Goal: Communication & Community: Answer question/provide support

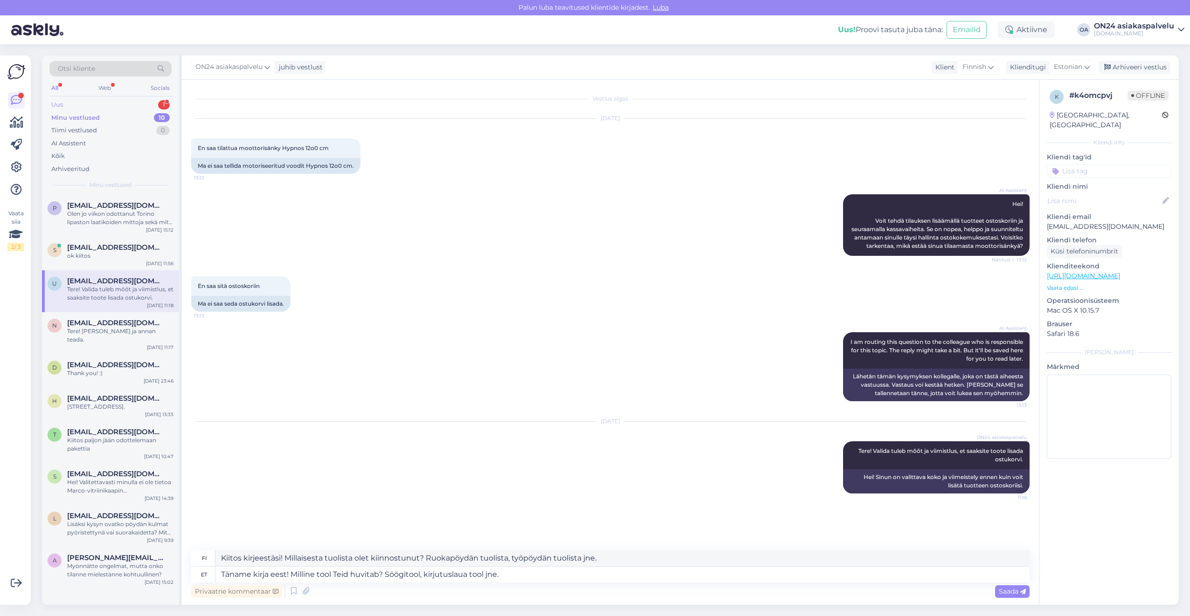
click at [89, 105] on div "Uus 1" at bounding box center [110, 104] width 122 height 13
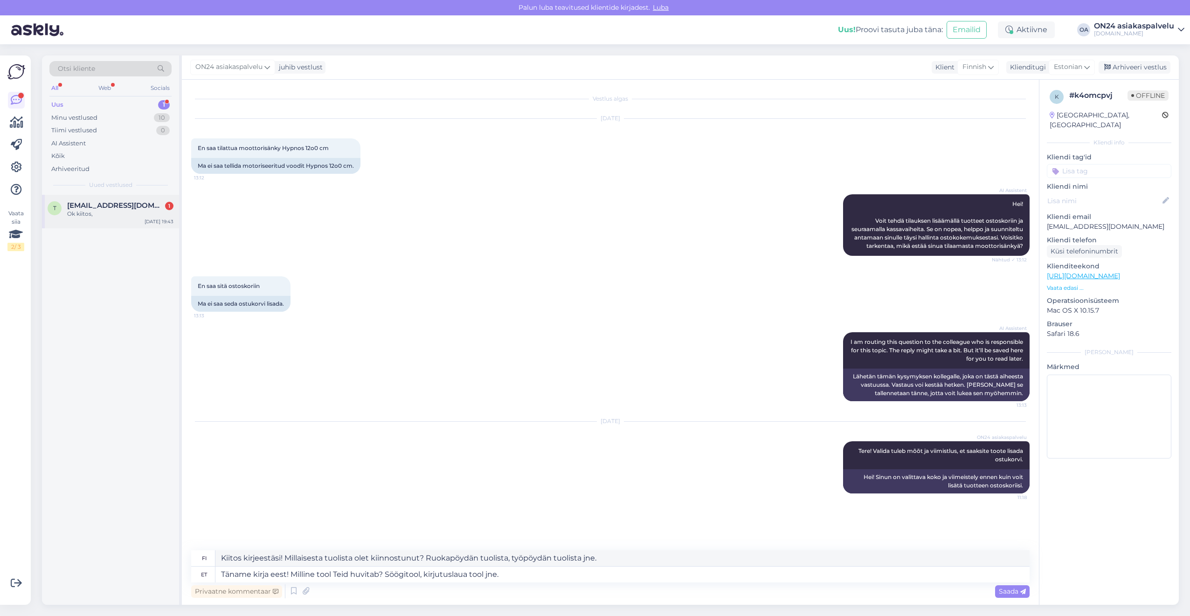
click at [95, 197] on div "t [EMAIL_ADDRESS][DOMAIN_NAME] 1 Ok kiitos, [DATE] 19:43" at bounding box center [110, 212] width 137 height 34
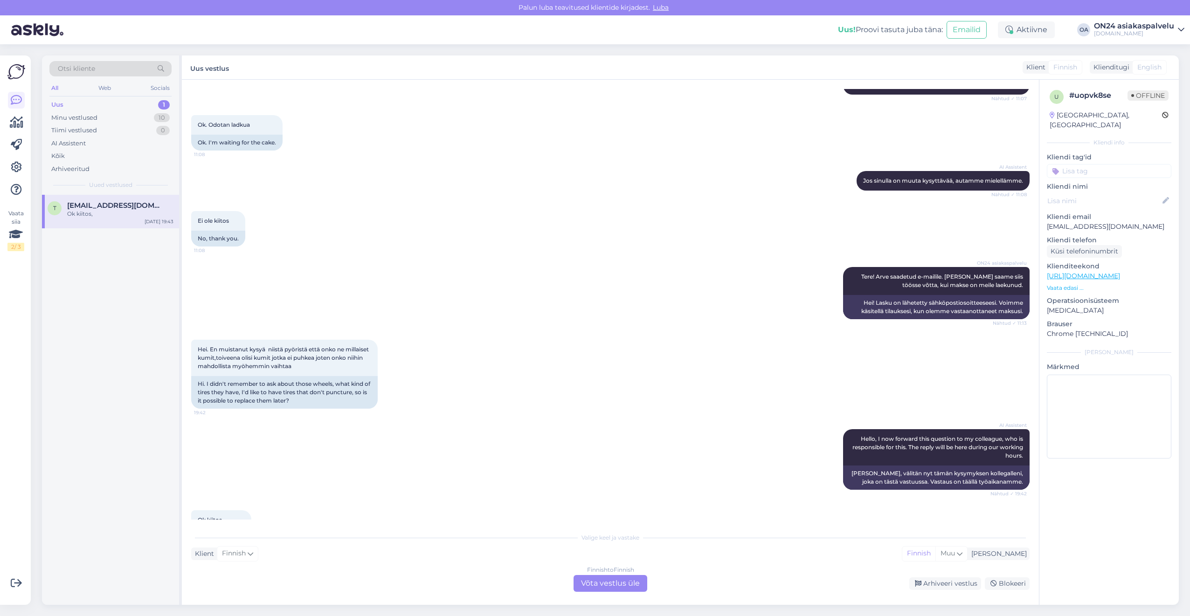
scroll to position [231, 0]
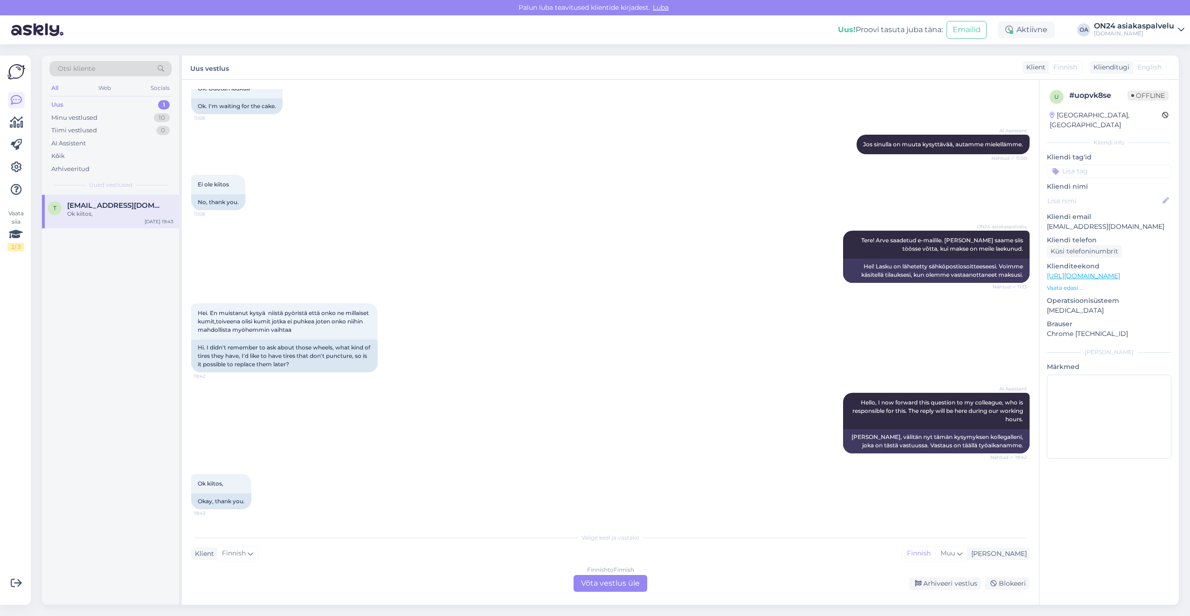
click at [590, 586] on div "Finnish to Finnish Võta vestlus üle" at bounding box center [611, 583] width 74 height 17
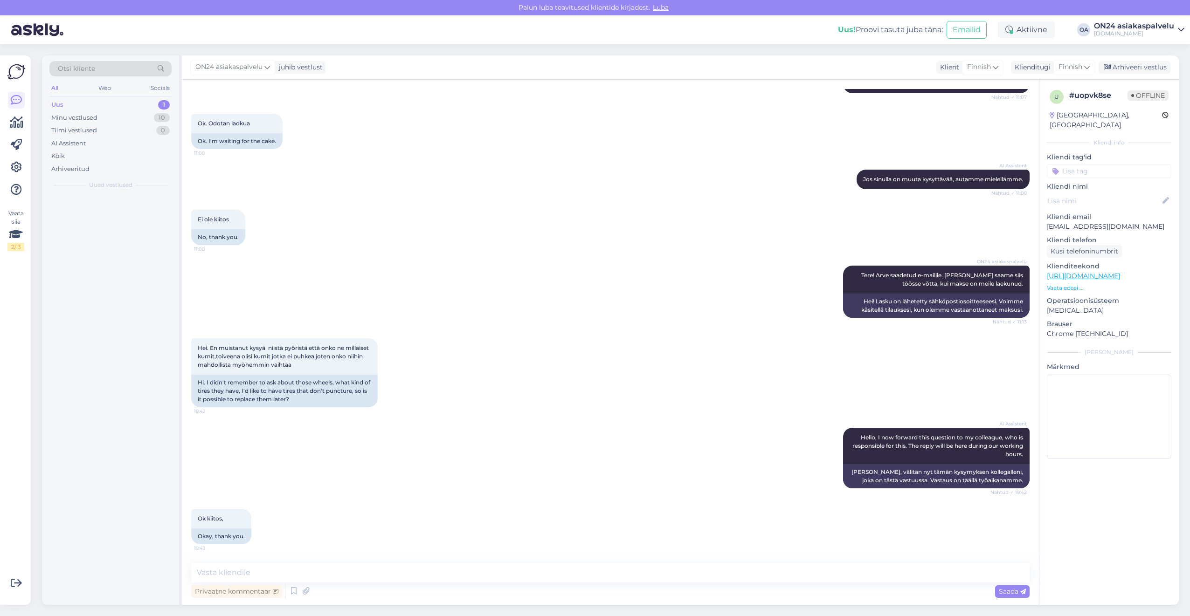
scroll to position [196, 0]
click at [86, 114] on div "Minu vestlused" at bounding box center [74, 117] width 46 height 9
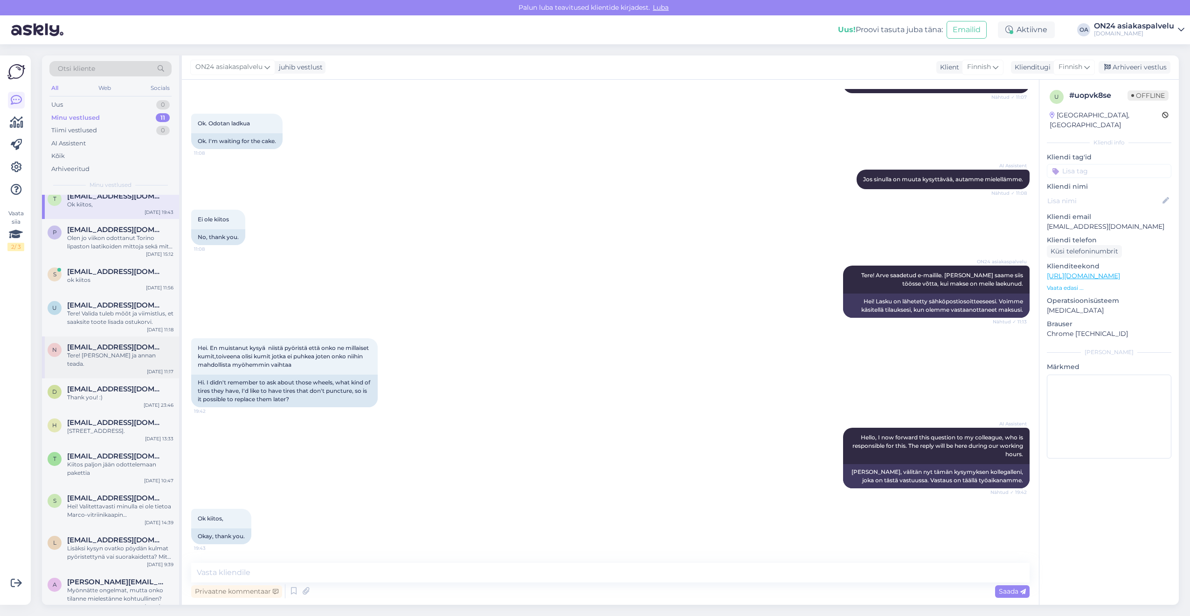
scroll to position [0, 0]
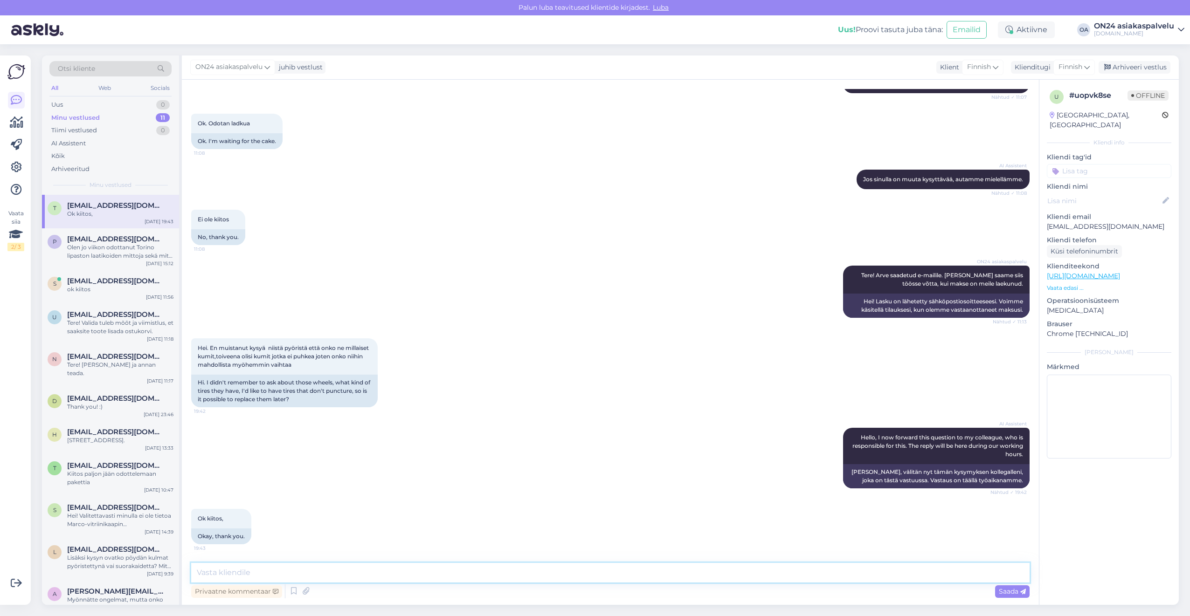
click at [293, 576] on textarea at bounding box center [610, 573] width 838 height 20
click at [107, 242] on span "[EMAIL_ADDRESS][DOMAIN_NAME]" at bounding box center [115, 239] width 97 height 8
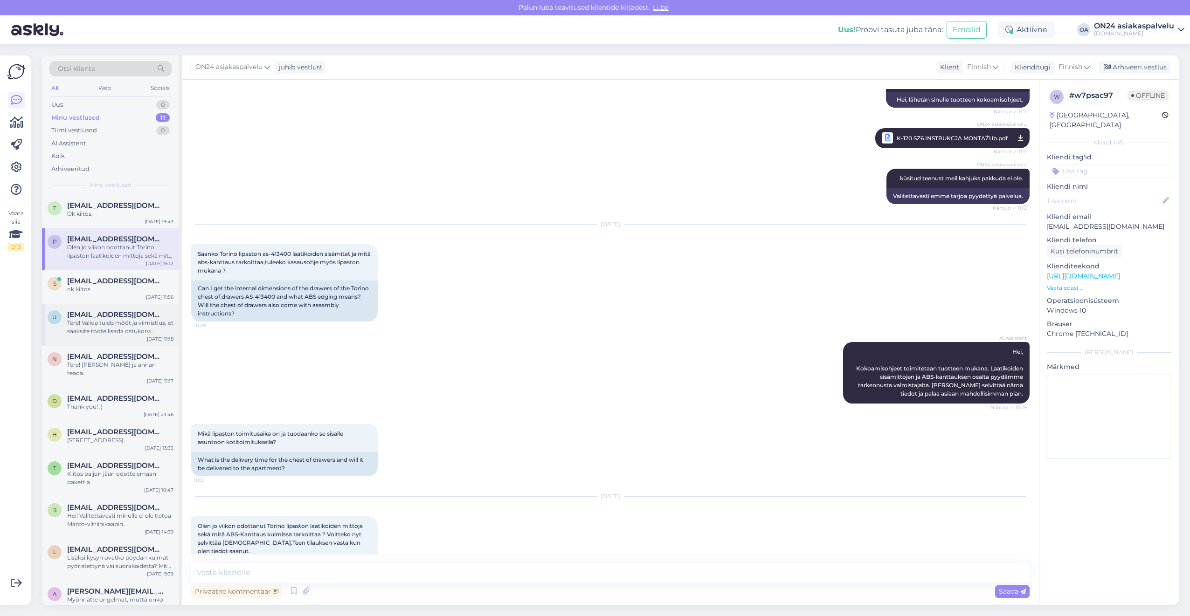
click at [101, 324] on div "Tere! Valida tuleb mõõt ja viimistlus, et saaksite toote lisada ostukorvi." at bounding box center [120, 327] width 106 height 17
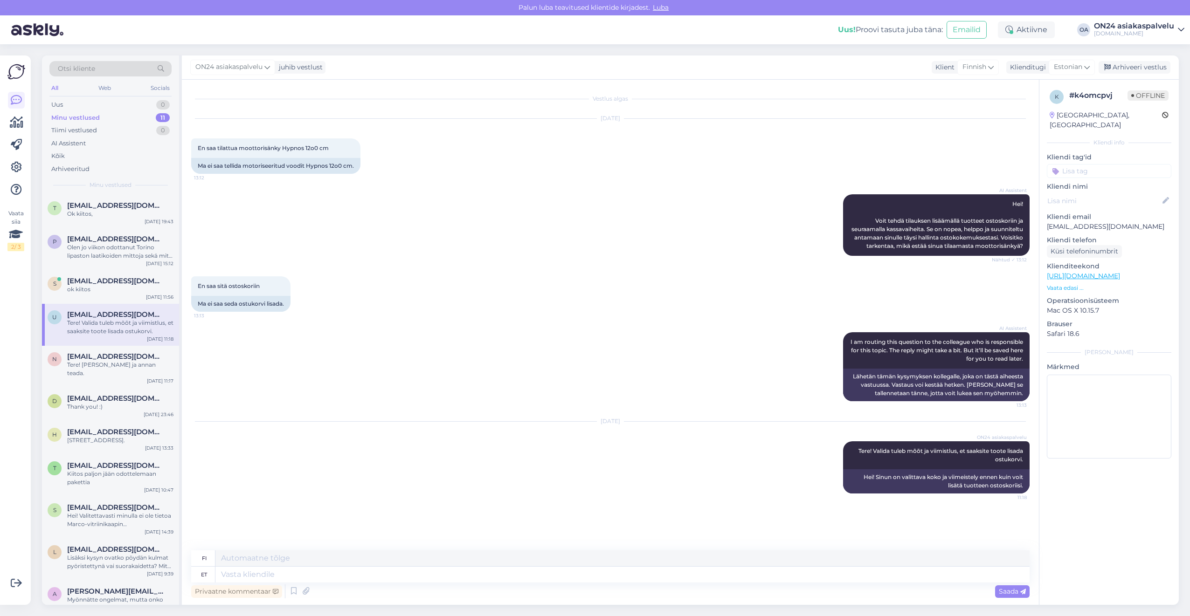
scroll to position [0, 0]
click at [230, 576] on textarea at bounding box center [622, 575] width 814 height 16
type textarea "T"
type textarea "Täname k"
type textarea "Kiitos"
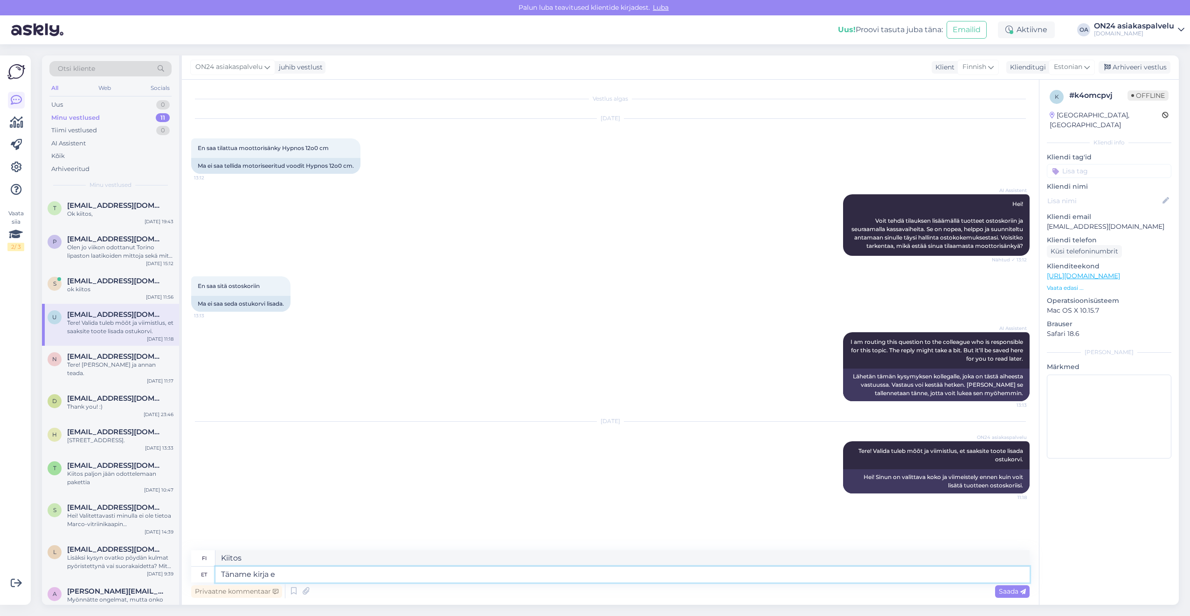
type textarea "Täname kirja ee"
type textarea "Kiitoskirje"
type textarea "Täname kirja eest!"
type textarea "Kiitos kirjeestä!"
type textarea "Täname kirja eest! Toode ei"
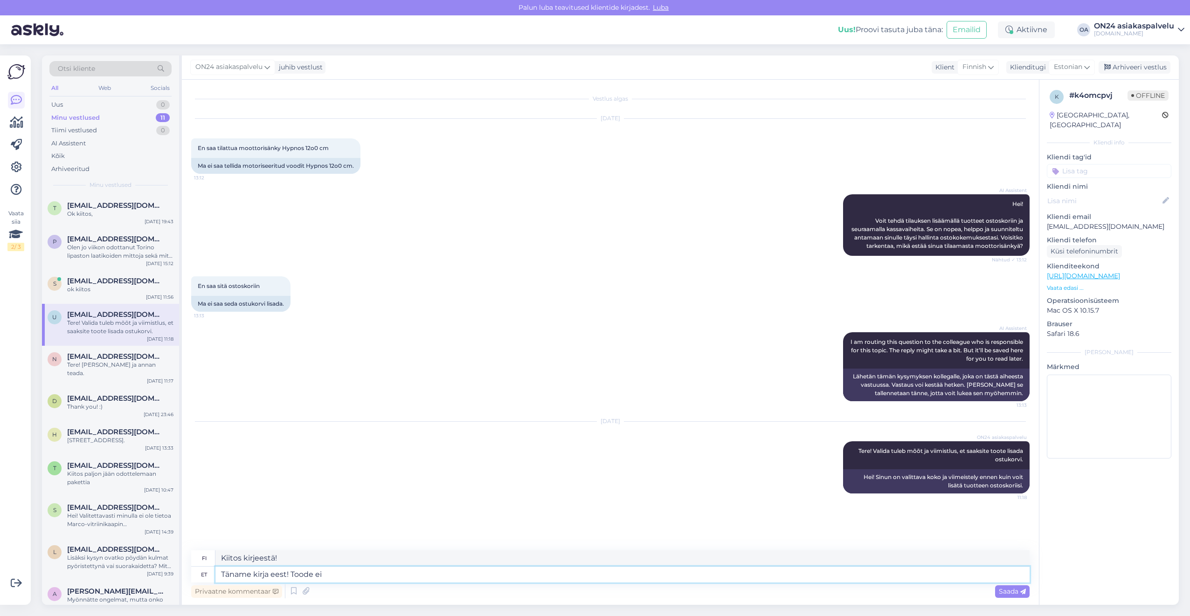
type textarea "Kiitos kirjeestäsi! Tuote"
type textarea "Täname kirja eest! Toode ei ol"
type textarea "Kiitos kirjeestäsi! Tuote ei ole"
type textarea "Täname kirja eest! Toode ei ole sa"
type textarea "Kiitos kirjeestäsi! Tuotetta ei ole saatavilla."
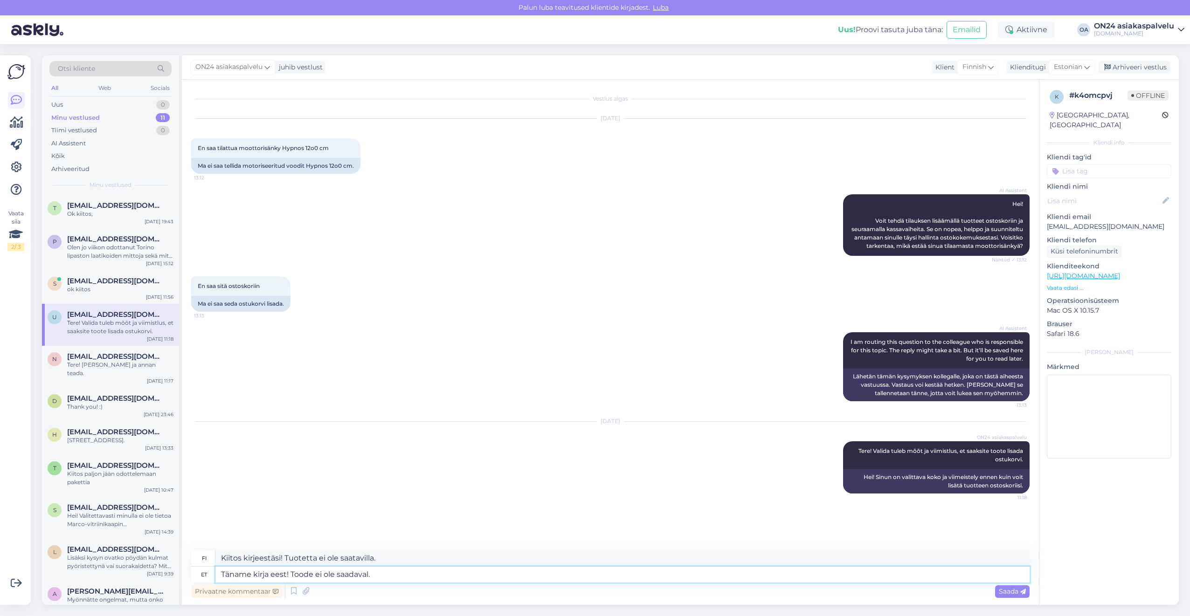
type textarea "Täname kirja eest! Toode ei ole saadaval."
type textarea "Kiitos viestistäsi! Tuotetta ei ole saatavilla."
drag, startPoint x: 381, startPoint y: 559, endPoint x: 188, endPoint y: 555, distance: 193.1
click at [190, 554] on div "Vestlus algas [DATE] En saa tilattua moottorisänky Hypnos 12o0 cm 13:12 Ma ei s…" at bounding box center [610, 342] width 857 height 525
click at [373, 574] on textarea "Täname kirja eest! Toode ei ole saadaval." at bounding box center [622, 575] width 814 height 16
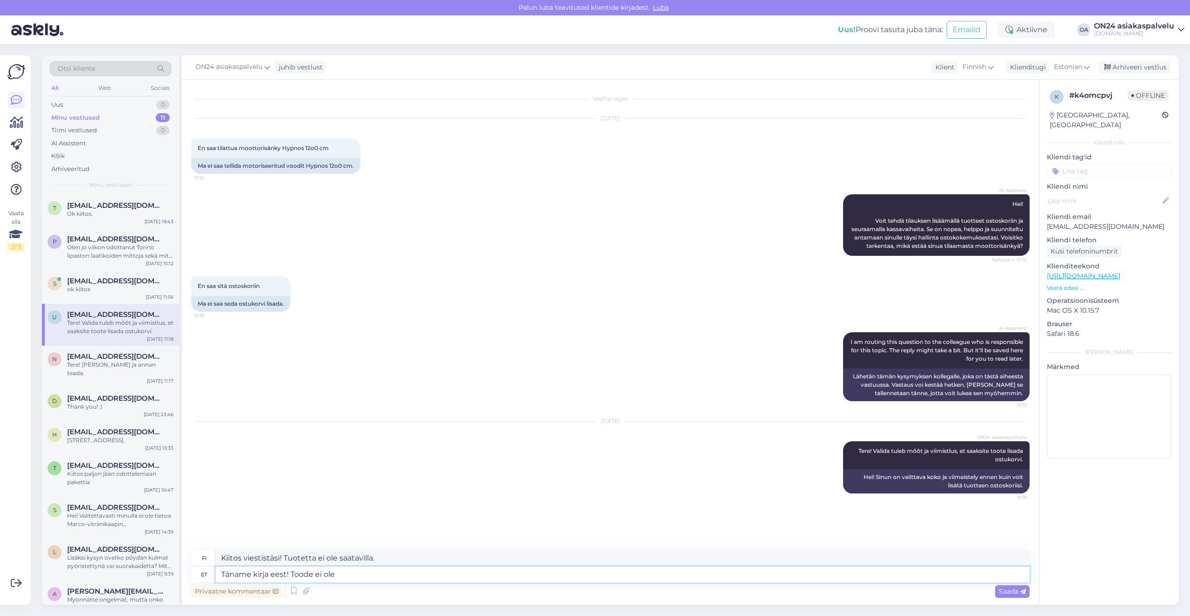
type textarea "Täname kirja eest! Toode ei ole"
type textarea "Kiitos kirjeestäsi! Tuotetta ei ole"
type textarea "Täname kirja eest! Toode ei"
type textarea "Kiitos kirjeestäsi! Tuote ei ole"
type textarea "Täname kirja eest! Tood"
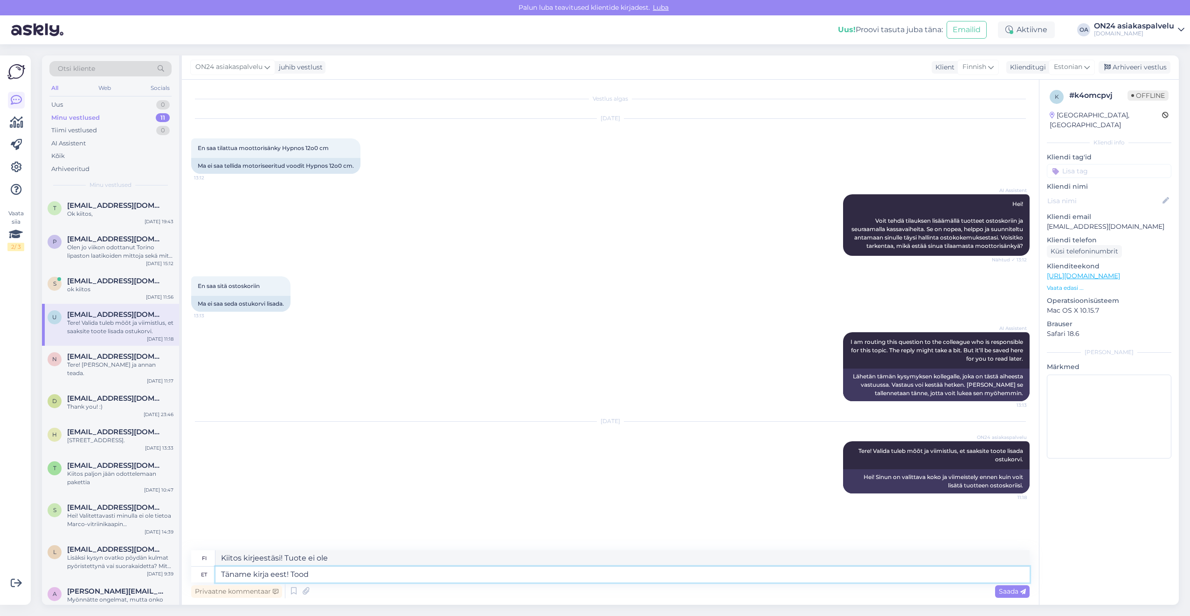
type textarea "Kiitos kirjeestäsi! Tuote"
type textarea "Täname kirja eest! Te"
type textarea "Kiitos kirjeestä! T"
type textarea "Täname kirja eest! Tellimus t"
type textarea "Kiitos kirjeestäsi! Tilaa"
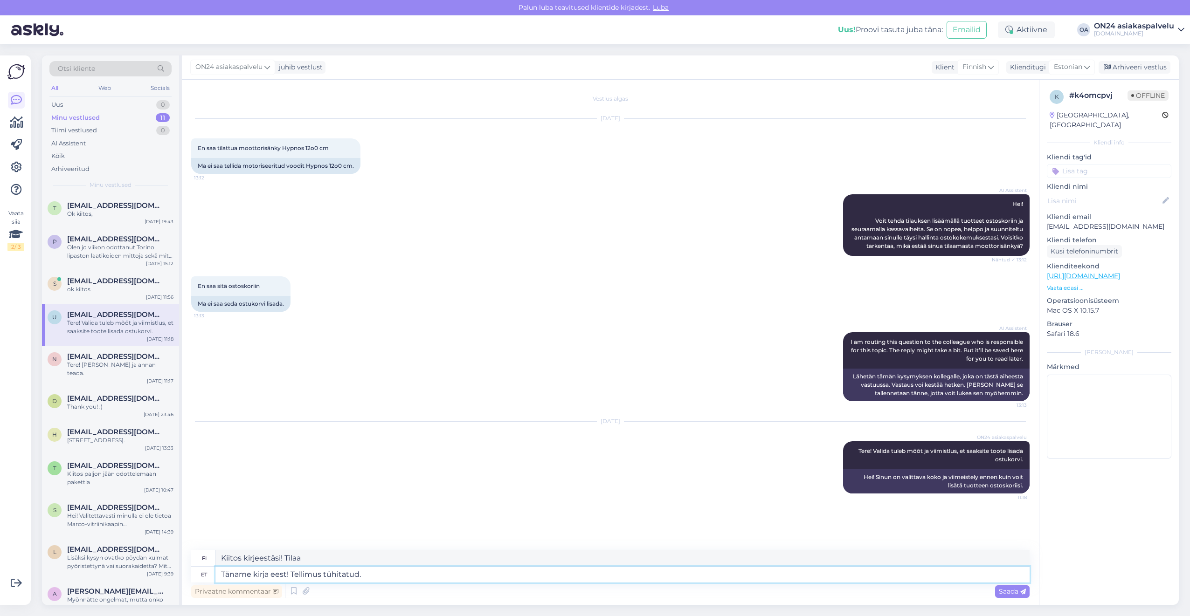
type textarea "Täname kirja eest! Tellimus tühitatud."
type textarea "Kiitos kirjeestäsi! Tilaus peruttu."
drag, startPoint x: 367, startPoint y: 549, endPoint x: 359, endPoint y: 550, distance: 8.0
click at [360, 549] on div "Vestlus algas [DATE] En saa tilattua moottorisänky Hypnos 12o0 cm 13:12 Ma ei s…" at bounding box center [610, 342] width 857 height 525
drag, startPoint x: 356, startPoint y: 562, endPoint x: 185, endPoint y: 558, distance: 170.7
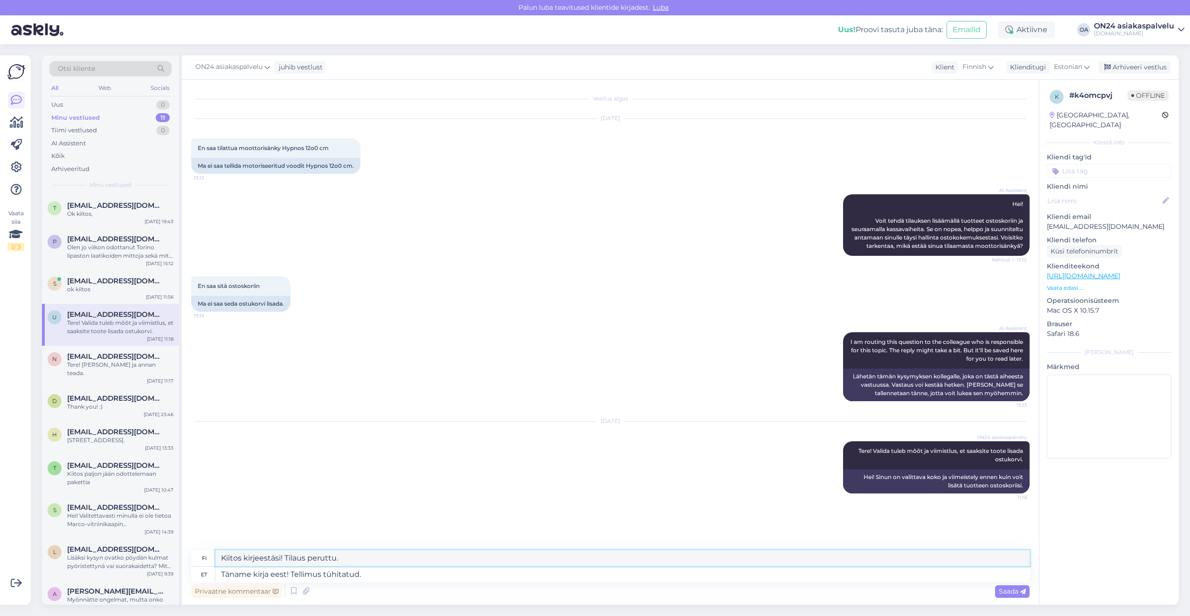
click at [185, 558] on div "Vestlus algas [DATE] En saa tilattua moottorisänky Hypnos 12o0 cm 13:12 Ma ei s…" at bounding box center [610, 342] width 857 height 525
click at [385, 573] on textarea "Täname kirja eest! Tellimus tühitatud." at bounding box center [622, 575] width 814 height 16
drag, startPoint x: 354, startPoint y: 574, endPoint x: 304, endPoint y: 574, distance: 49.4
click at [304, 574] on textarea "Täname kirja eest! Tellimus tühitatud." at bounding box center [622, 575] width 814 height 16
type textarea "Täname kirja eest! Jah v"
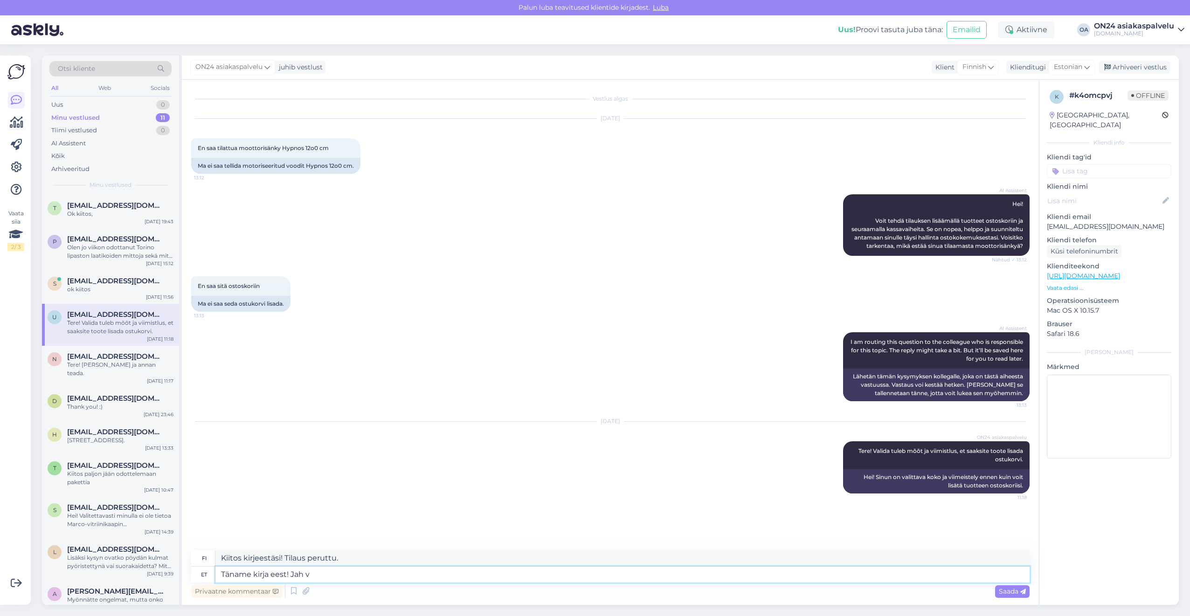
type textarea "Kiitos kirjeestä! [GEOGRAPHIC_DATA]"
type textarea "Täname kirja eest! Jah võib."
type textarea "Kiitos kirjeestäsi! Kyllä voit."
drag, startPoint x: 332, startPoint y: 556, endPoint x: 203, endPoint y: 554, distance: 129.2
click at [204, 554] on div "fi Kiitos kirjeestäsi! Kyllä voit." at bounding box center [610, 559] width 838 height 16
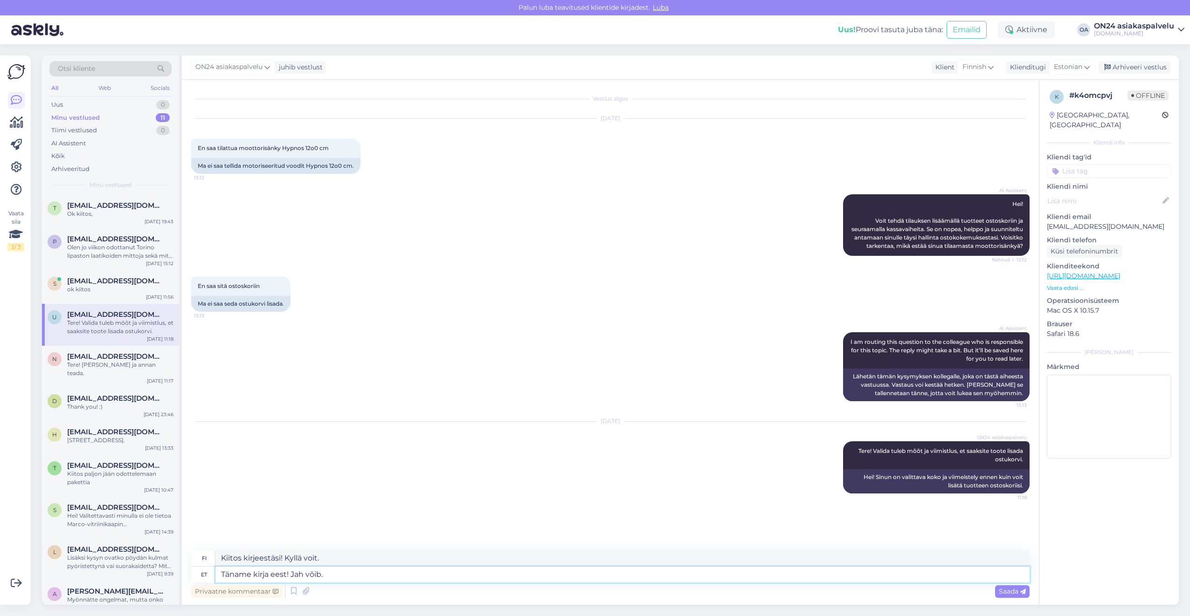
click at [346, 576] on textarea "Täname kirja eest! Jah võib." at bounding box center [622, 575] width 814 height 16
drag, startPoint x: 359, startPoint y: 574, endPoint x: 296, endPoint y: 576, distance: 63.0
click at [296, 576] on textarea "Täname kirja eest! Jah võib." at bounding box center [622, 575] width 814 height 16
type textarea "Täname kirja eest!"
type textarea "Kiitos kirjeestä!"
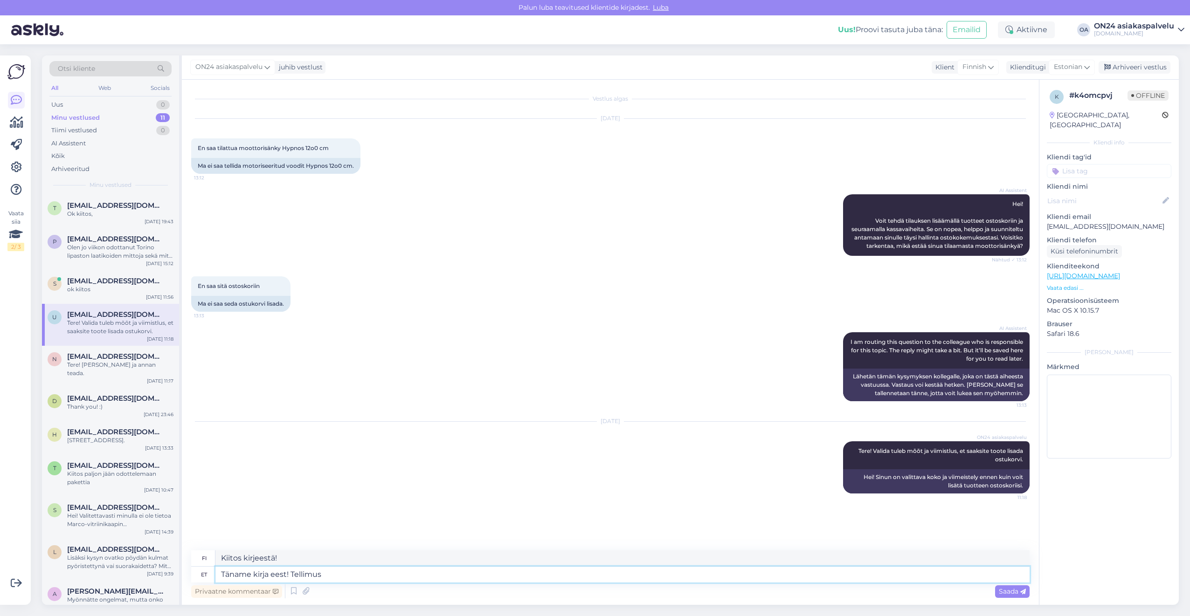
type textarea "Täname kirja eest! Tellimus t"
type textarea "Kiitos kirjeestäsi! Tilaa"
type textarea "Täname kirja eest! Tellimus tühistatud ja"
type textarea "Kiitos kirjeestäsi! Tilaus peruttu"
type textarea "Täname kirja eest! Tellimus tühistatud ja t"
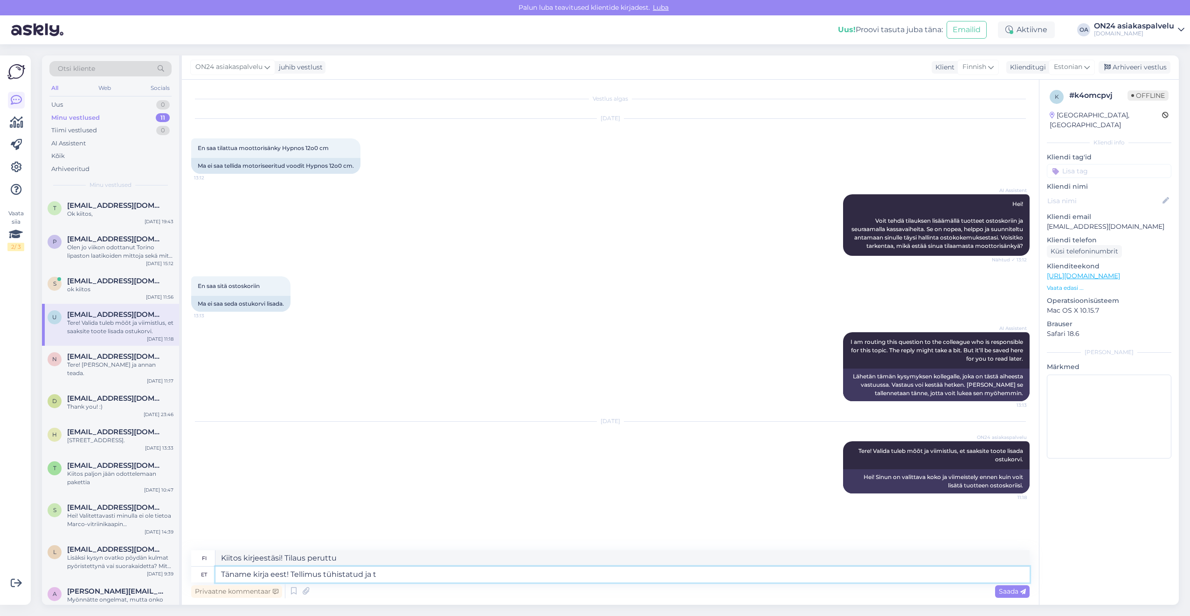
type textarea "Kiitos kirjeestäsi! Tilaus on peruttu ja"
type textarea "Täname kirja eest! [PERSON_NAME] tühistatud ja tagasimakse te"
type textarea "Kiitos kirjeestäsi! Tilaus peruttu ja hyvitys"
type textarea "Täname kirja eest! Tellimus tühistatud ja tagasimakse tehakse"
type textarea "Kiitos kirjeestäsi! Tilaus peruutettu ja hyvitys maksetaan."
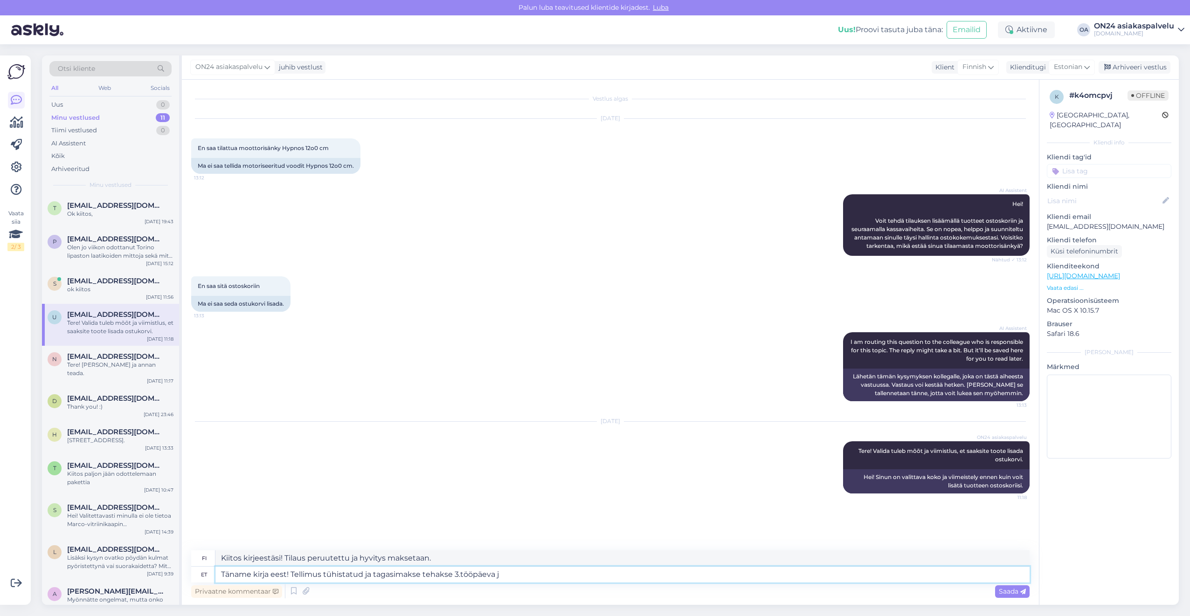
type textarea "Täname kirja eest! Tellimus tühistatud ja tagasimakse tehakse 3.tööpäeva jo"
type textarea "Kiitos kirjeestäsi! Tilaus on peruutettu ja hyvitys suoritetaan 3.t ."
type textarea "Täname kirja eest! Tellimus tühistatud ja tagasimakse tehakse 3.tööpäeva jook"
type textarea "Kiitos kirjeestäsi! Tilaus on peruttu ja hyvitys suoritetaan 3.t ."
type textarea "Täname kirja eest! Tellimus tühistatud ja tagasimakse tehakse 3.tööpäeva jooksu…"
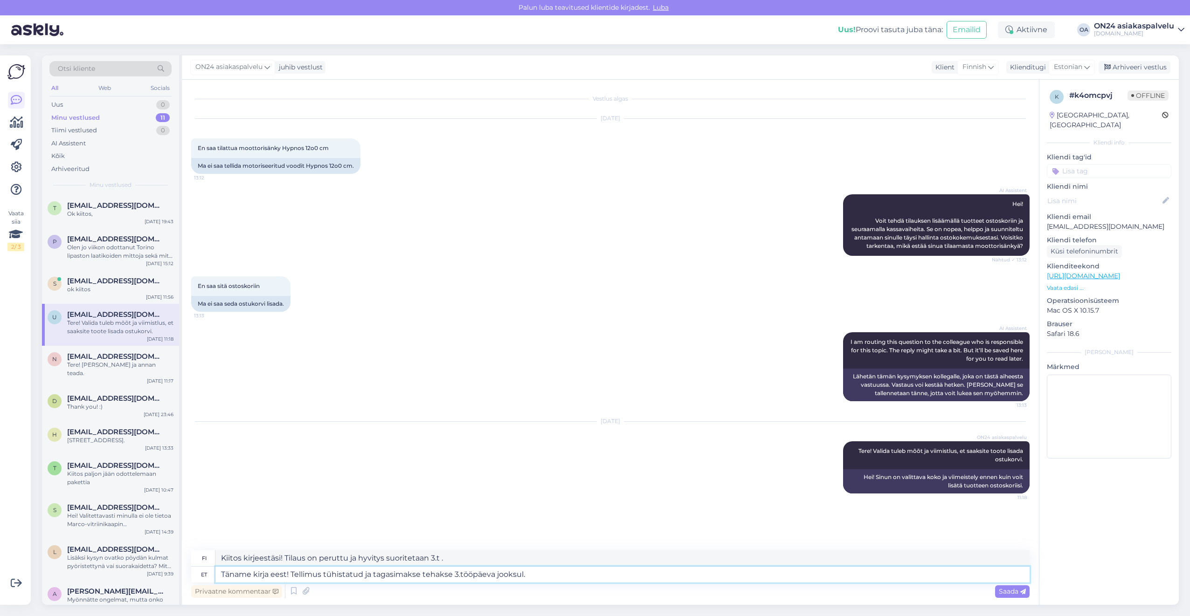
type textarea "Kiitos kirjeestäsi! Tilaus on peruttu ja hyvitys suoritetaan 3.t päivän kuluess…"
click at [521, 553] on textarea "Kiitos kirjeestäsi! Tilaus on peruttu ja hyvitys suoritetaan 3.t päivän kuluess…" at bounding box center [622, 559] width 814 height 16
click at [459, 574] on textarea "Täname kirja eest! Tellimus tühistatud ja tagasimakse tehakse 3.tööpäeva jooksu…" at bounding box center [622, 575] width 814 height 16
type textarea "Täname kirja eest! Tellimus tühistatud ja tagasimakse tehakse 3. tööpäeva jooks…"
type textarea "Kiitos kirjeestäsi! Tilaus on peruttu ja hyvitys suoritetaan 3 arkipäivän kulue…"
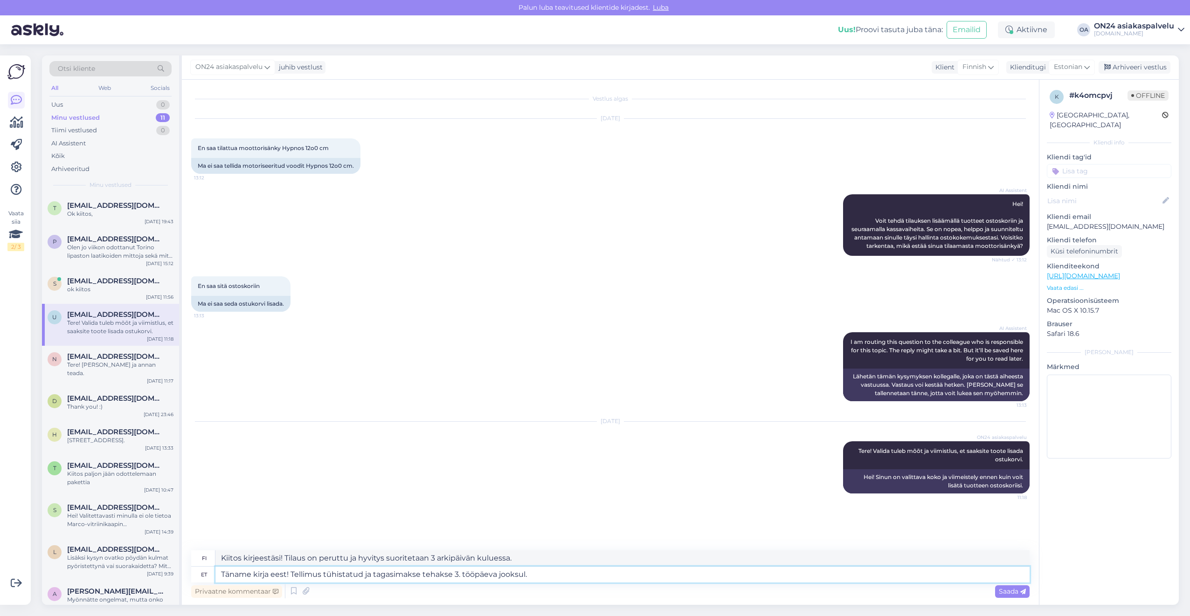
type textarea "Täname kirja eest! Tellimus tühistatud ja tagasimakse tehakse 3. tööpäeva jooks…"
click at [526, 554] on textarea "Kiitos kirjeestäsi! Tilaus on peruttu ja hyvitys suoritetaan 3 arkipäivän kulue…" at bounding box center [622, 559] width 814 height 16
drag, startPoint x: 535, startPoint y: 555, endPoint x: 160, endPoint y: 557, distance: 374.9
click at [160, 557] on div "Otsi kliente All Web Socials Uus 0 Minu vestlused 11 Tiimi vestlused 0 AI Assis…" at bounding box center [610, 330] width 1137 height 550
click at [525, 557] on textarea "Kiitos kirjeestäsi! Tilaus on peruttu ja hyvitys suoritetaan 3 arkipäivän kulue…" at bounding box center [622, 559] width 814 height 16
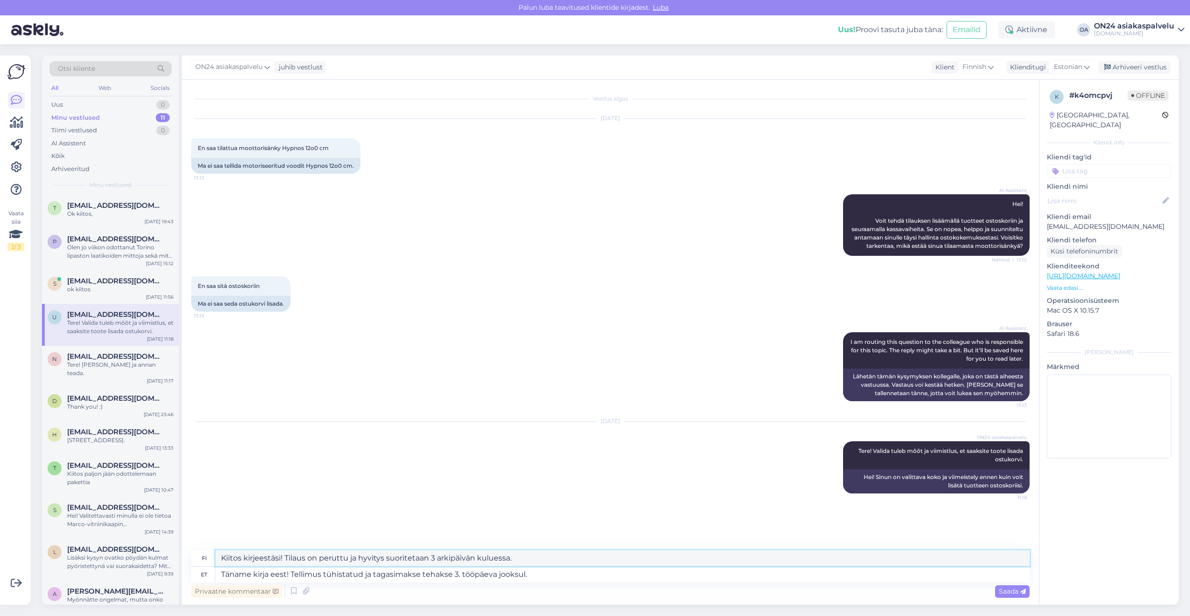
drag, startPoint x: 529, startPoint y: 557, endPoint x: 286, endPoint y: 556, distance: 242.9
click at [286, 556] on textarea "Kiitos kirjeestäsi! Tilaus on peruttu ja hyvitys suoritetaan 3 arkipäivän kulue…" at bounding box center [622, 559] width 814 height 16
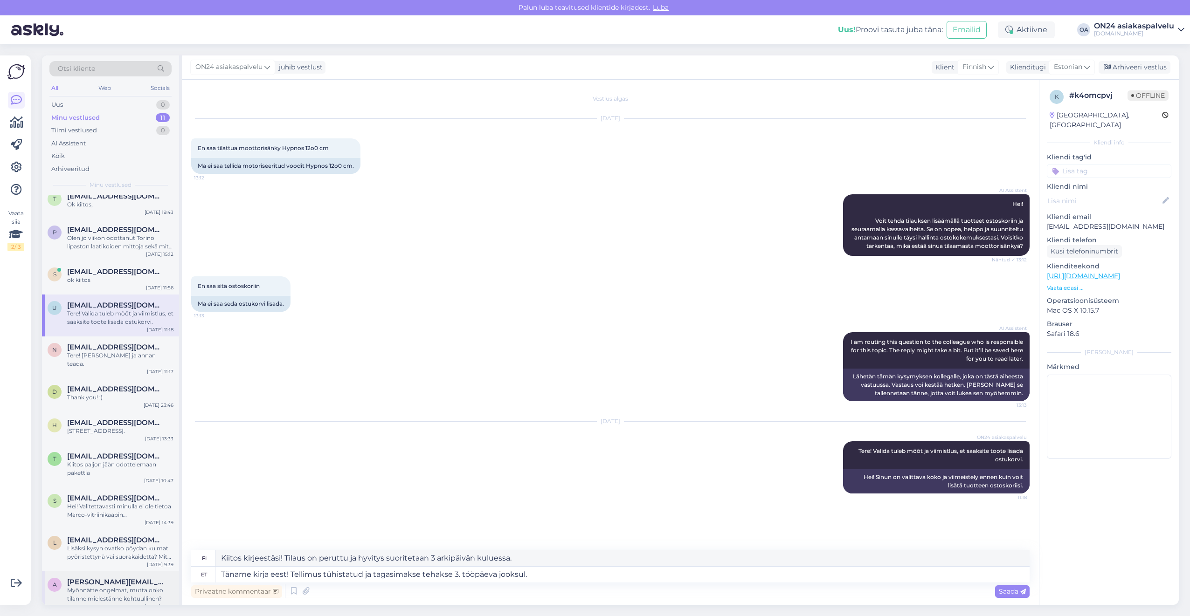
click at [94, 578] on span "[PERSON_NAME][EMAIL_ADDRESS][DOMAIN_NAME]" at bounding box center [115, 582] width 97 height 8
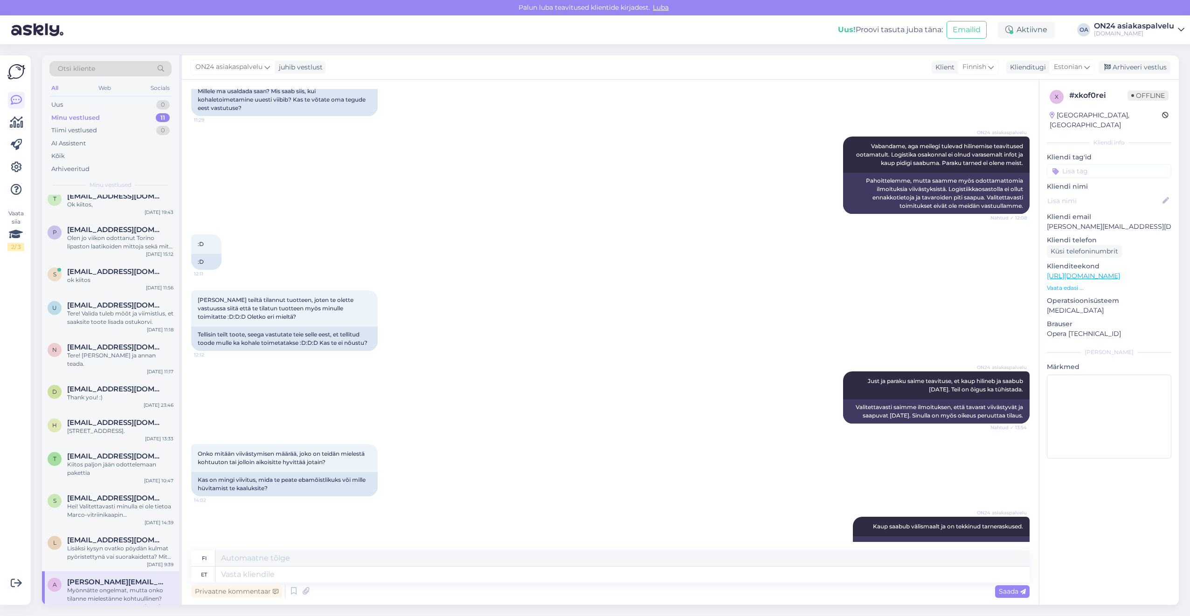
scroll to position [773, 0]
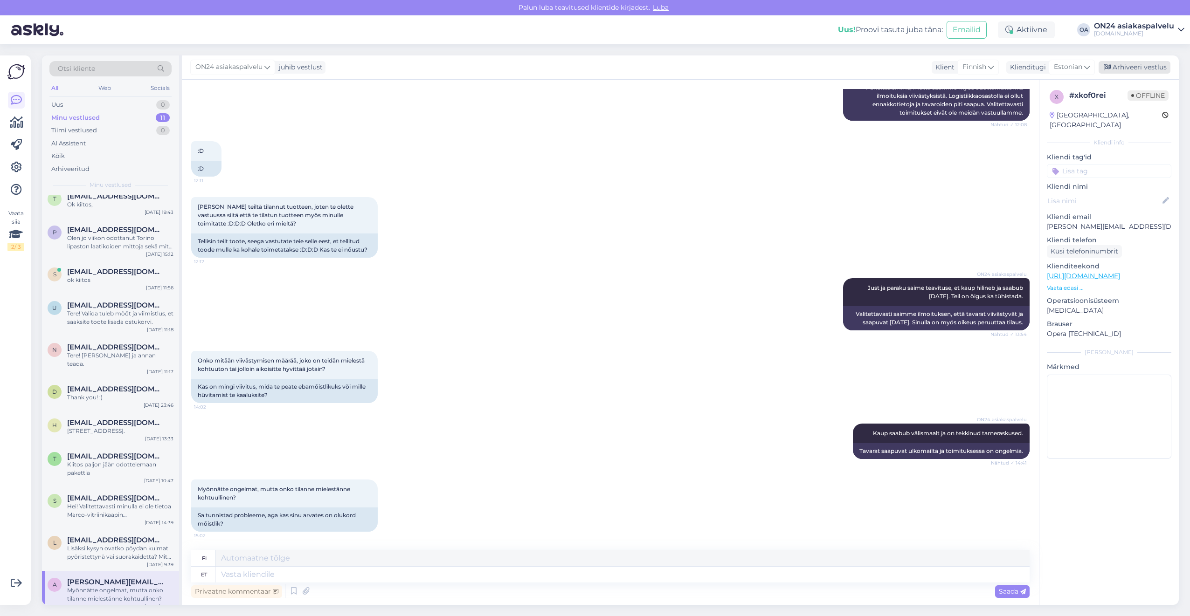
click at [1146, 65] on div "Arhiveeri vestlus" at bounding box center [1135, 67] width 72 height 13
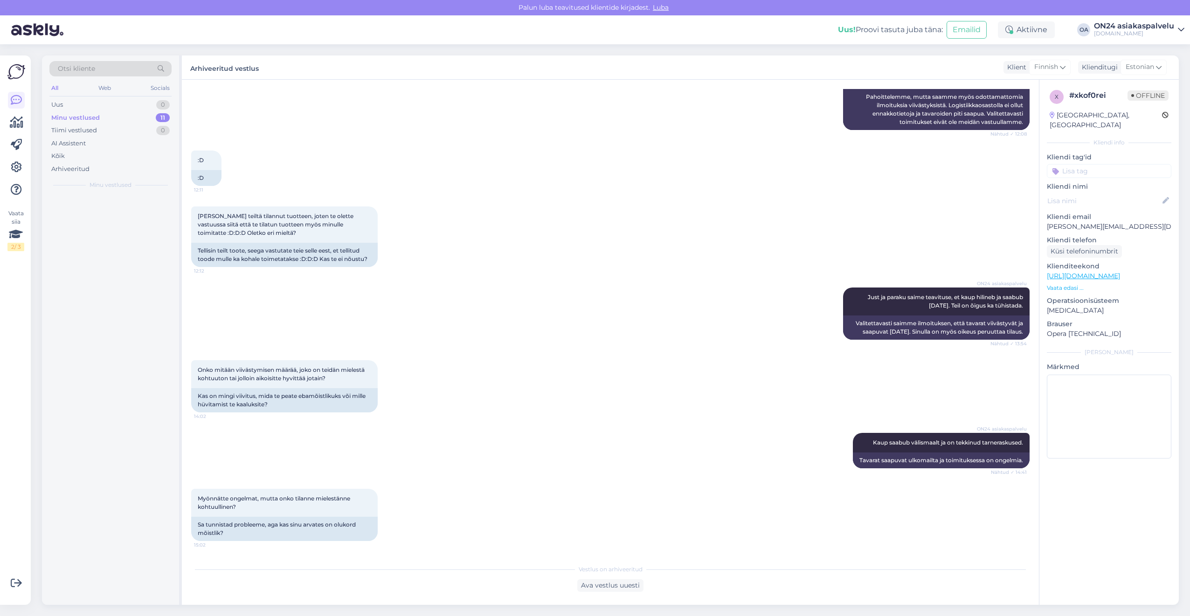
scroll to position [764, 0]
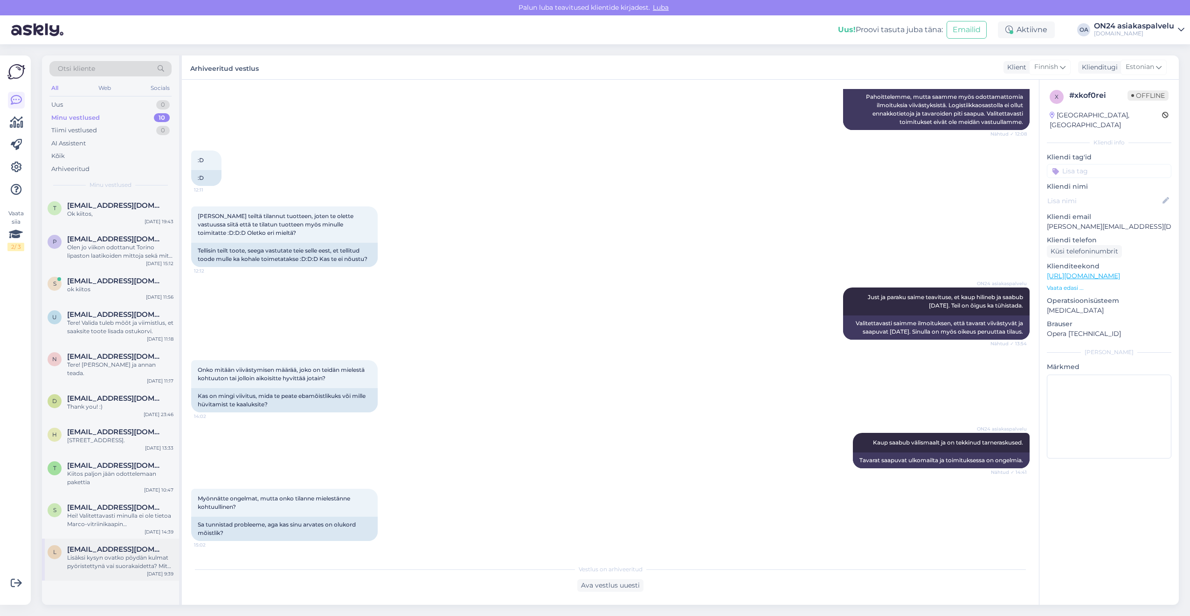
click at [89, 554] on div "Lisäksi kysyn ovatko pöydän kulmat pyöristettynä vai suorakaidetta? Mitä pöytä …" at bounding box center [120, 562] width 106 height 17
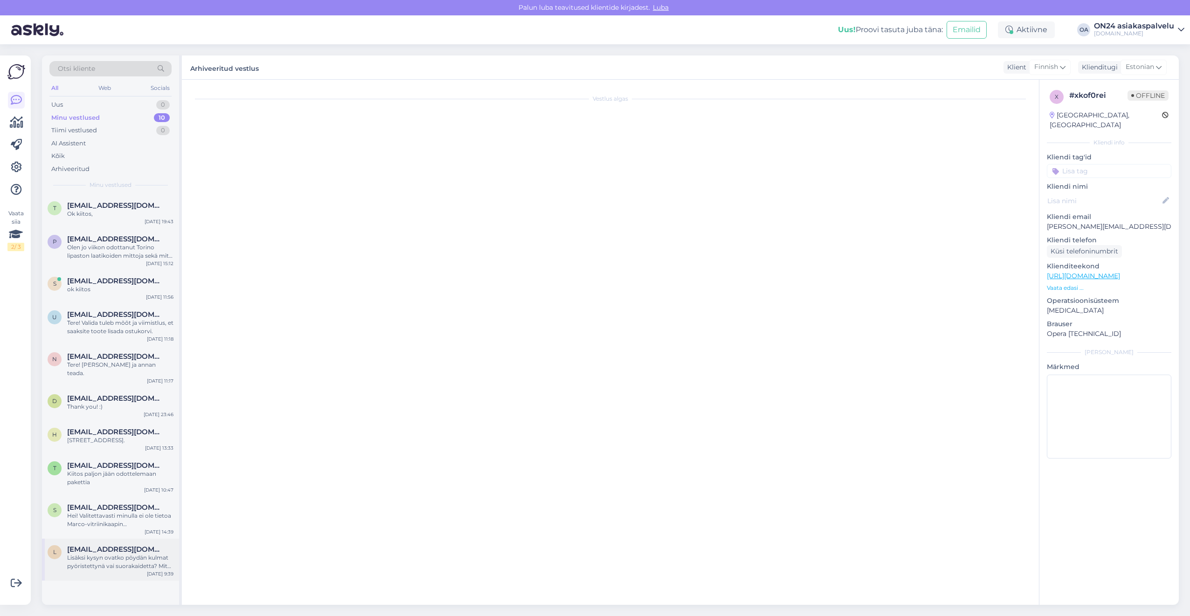
scroll to position [149, 0]
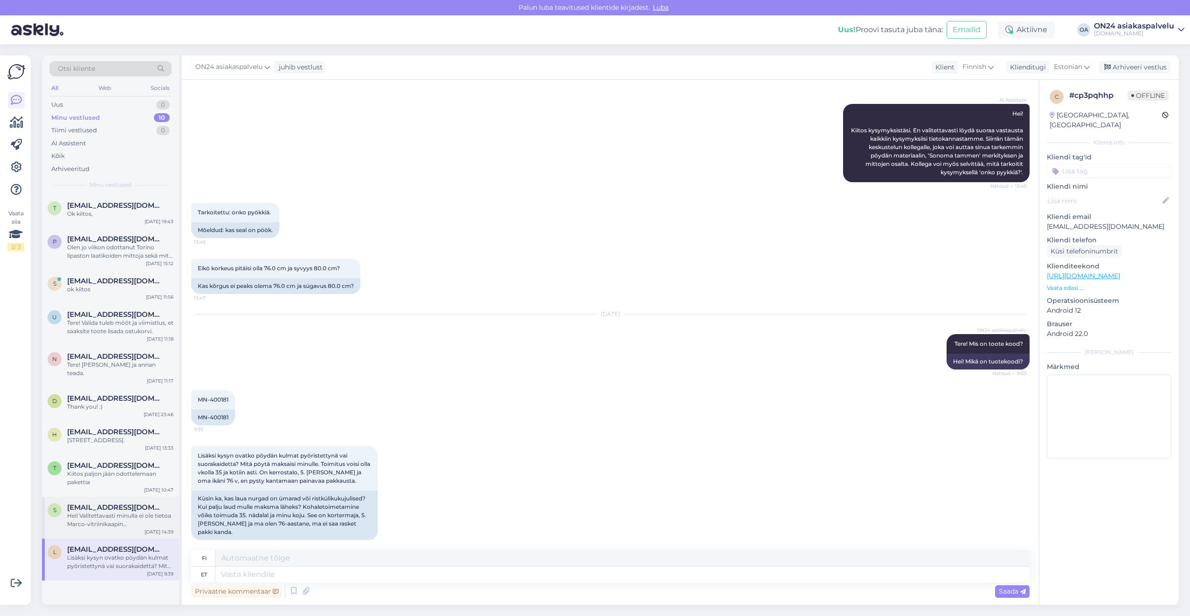
click at [116, 512] on div "Hei! Valitettavasti minulla ei ole tietoa Marco-vitriinikaapin peilikuvakokoonp…" at bounding box center [120, 520] width 106 height 17
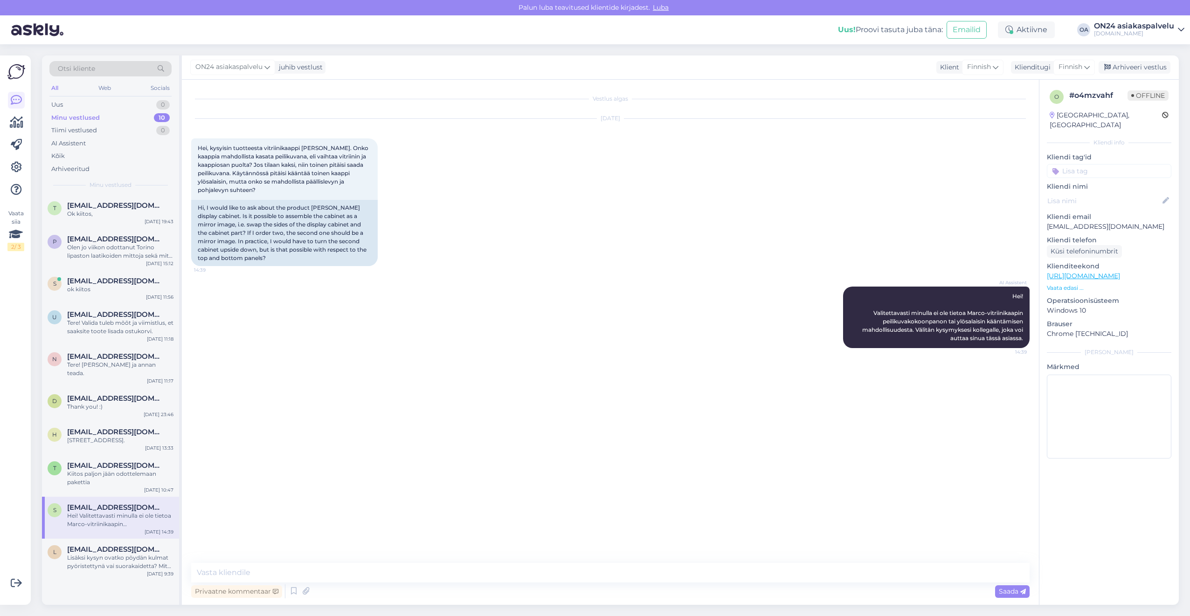
scroll to position [0, 0]
click at [102, 474] on div "Kiitos paljon jään odottelemaan pakettia" at bounding box center [120, 478] width 106 height 17
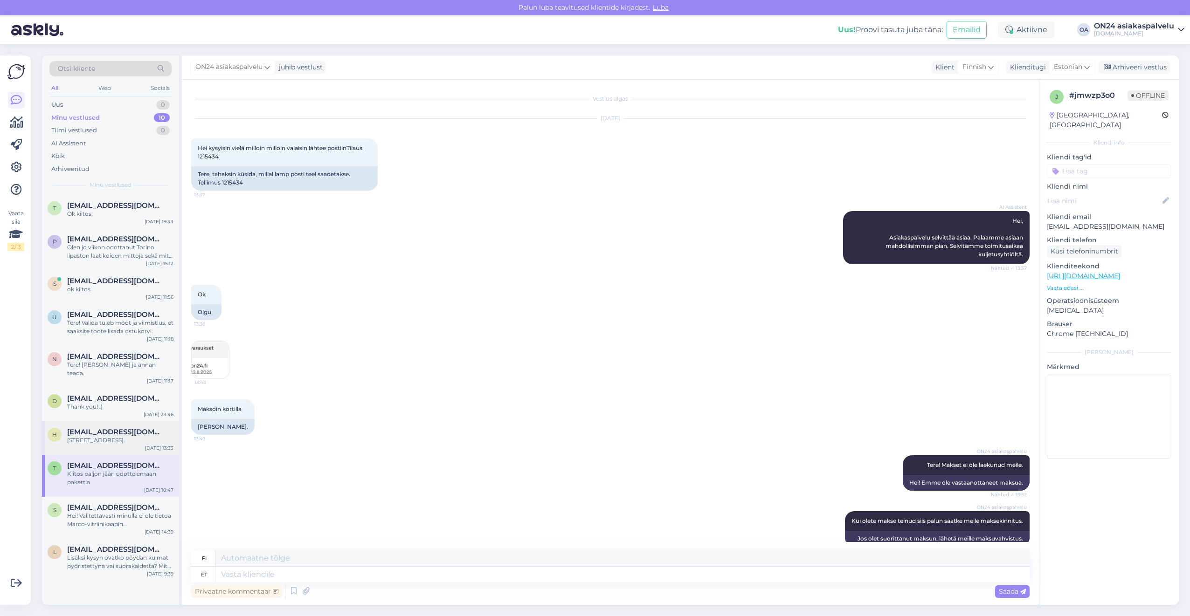
click at [102, 436] on div "[STREET_ADDRESS]." at bounding box center [120, 440] width 106 height 8
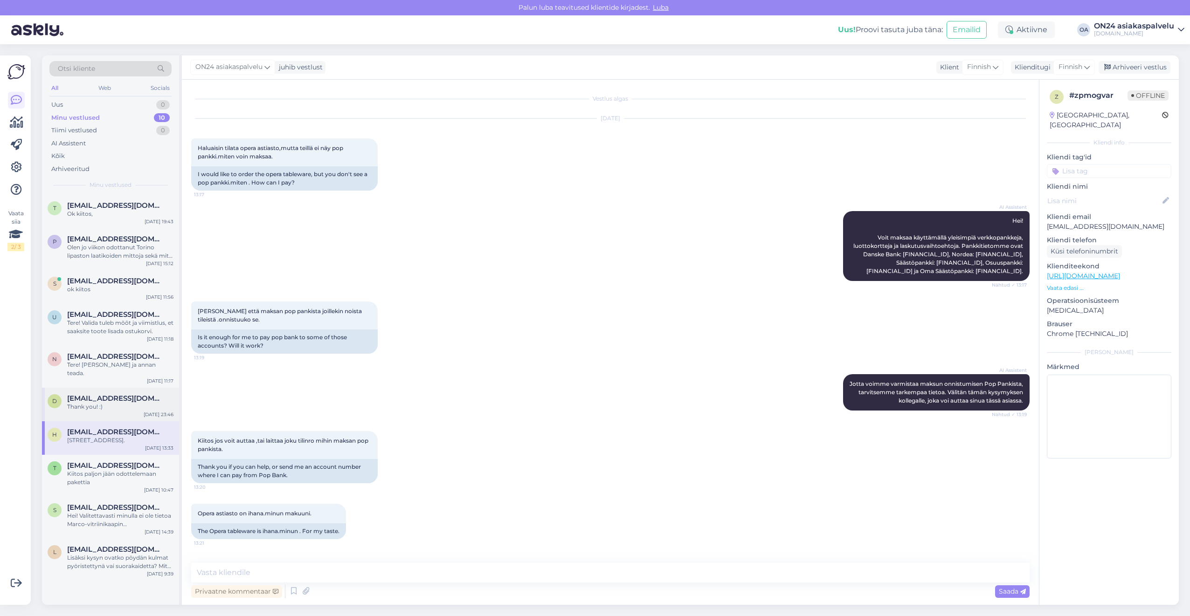
click at [133, 394] on span "[EMAIL_ADDRESS][DOMAIN_NAME]" at bounding box center [115, 398] width 97 height 8
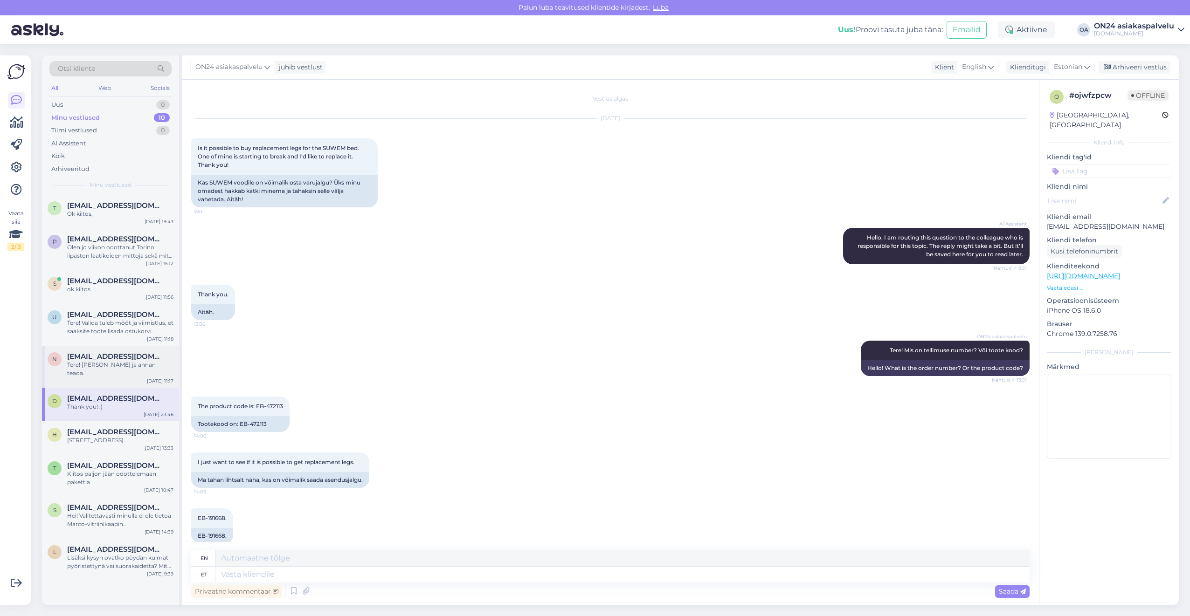
click at [117, 357] on span "[EMAIL_ADDRESS][DOMAIN_NAME]" at bounding box center [115, 357] width 97 height 8
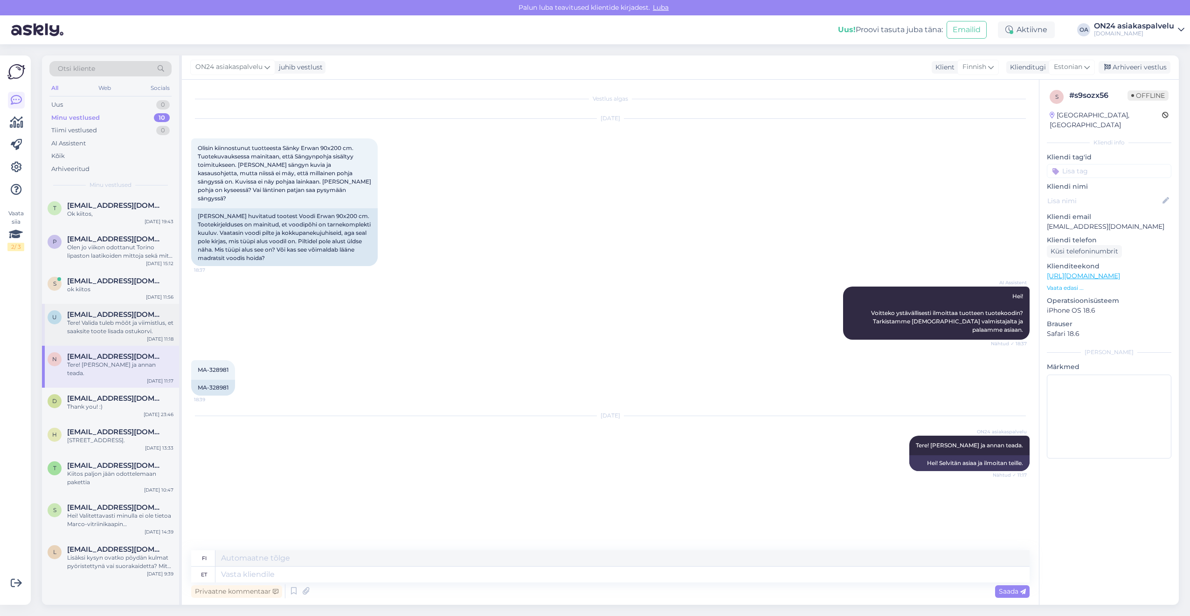
click at [122, 327] on div "Tere! Valida tuleb mõõt ja viimistlus, et saaksite toote lisada ostukorvi." at bounding box center [120, 327] width 106 height 17
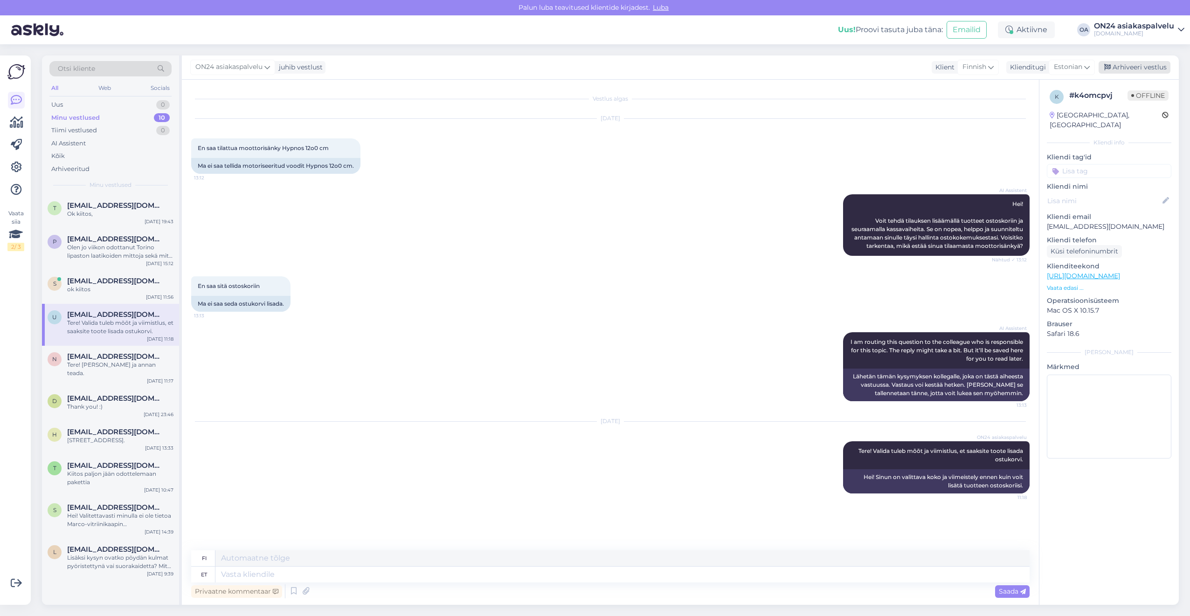
click at [1134, 66] on div "Arhiveeri vestlus" at bounding box center [1135, 67] width 72 height 13
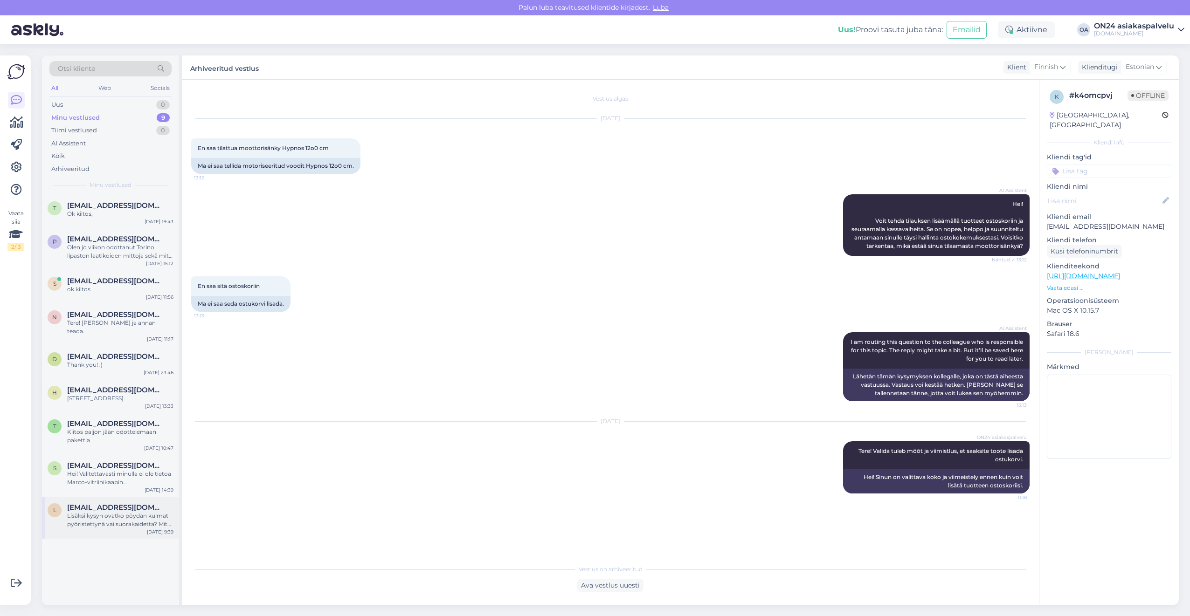
click at [107, 504] on span "[EMAIL_ADDRESS][DOMAIN_NAME]" at bounding box center [115, 508] width 97 height 8
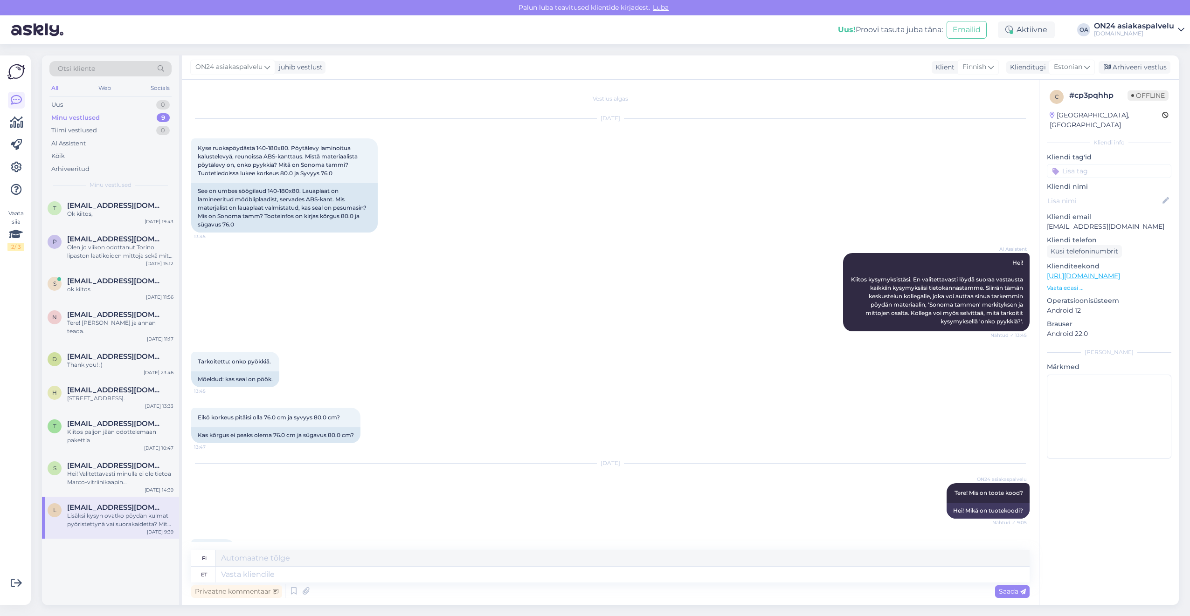
scroll to position [149, 0]
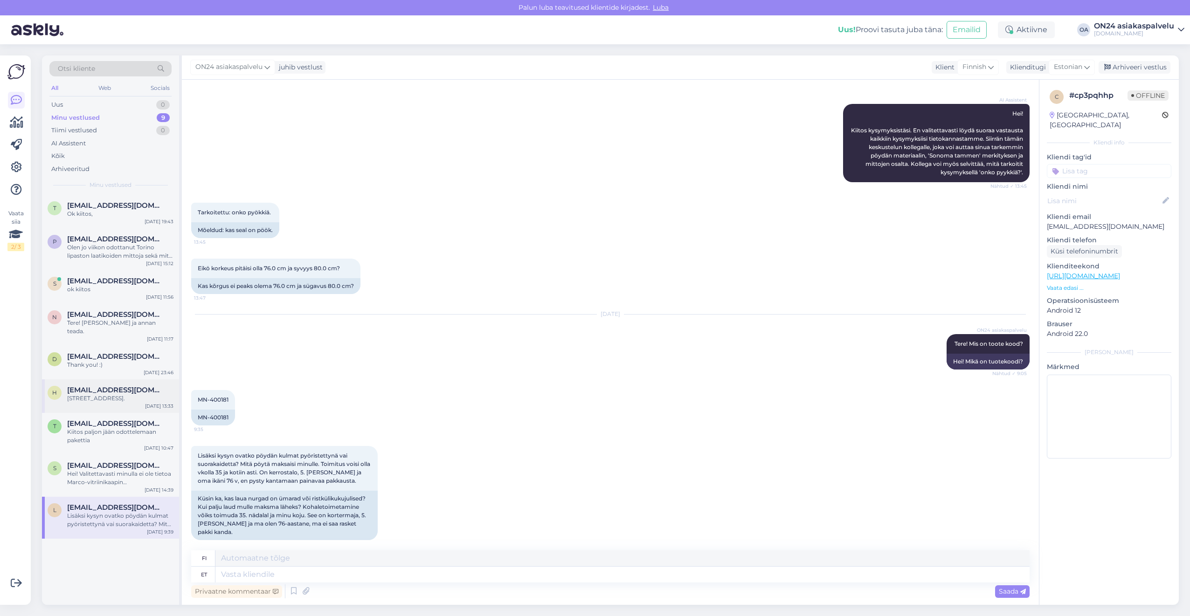
click at [91, 386] on span "[EMAIL_ADDRESS][DOMAIN_NAME]" at bounding box center [115, 390] width 97 height 8
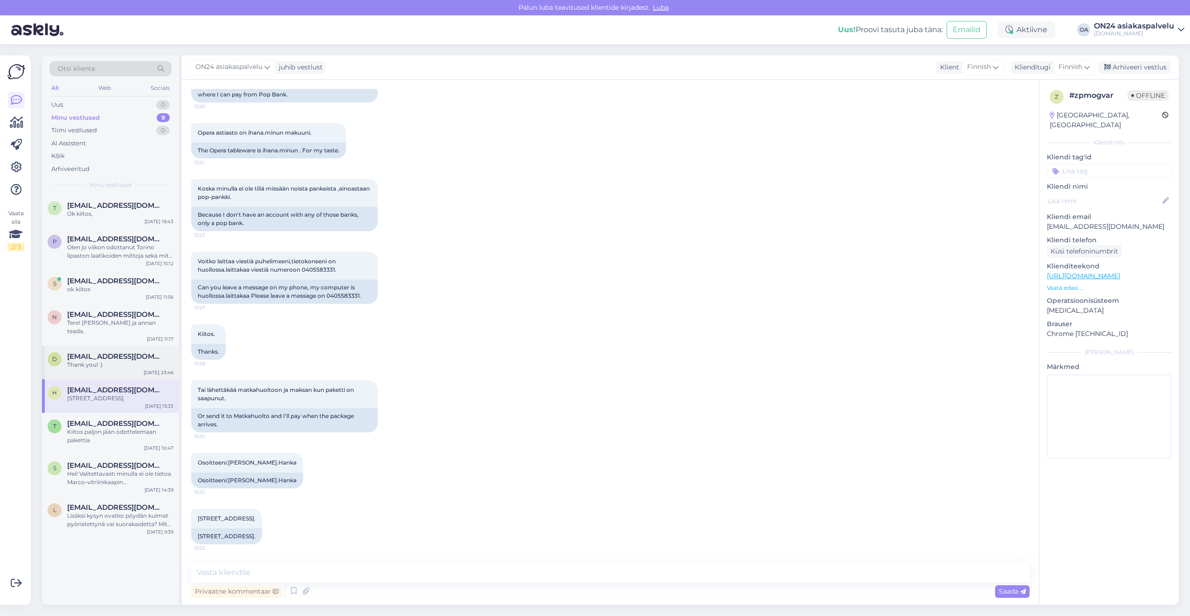
click at [95, 361] on div "Thank you! :)" at bounding box center [120, 365] width 106 height 8
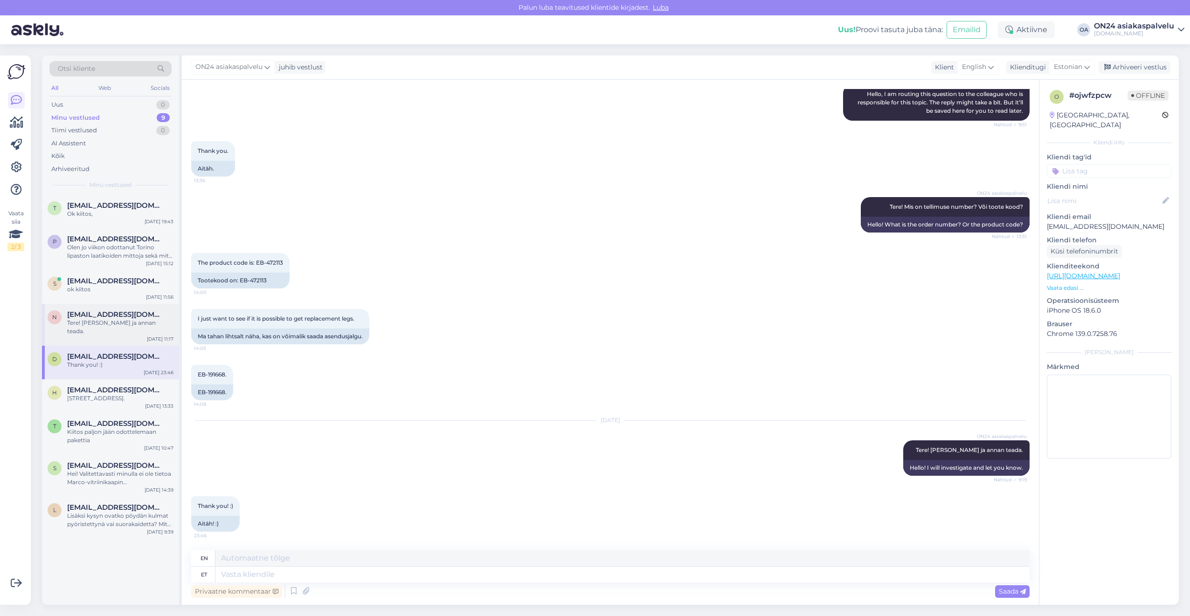
click at [100, 327] on div "n [EMAIL_ADDRESS][DOMAIN_NAME] Tere! [PERSON_NAME] ja annan teada. [DATE] 11:17" at bounding box center [110, 325] width 137 height 42
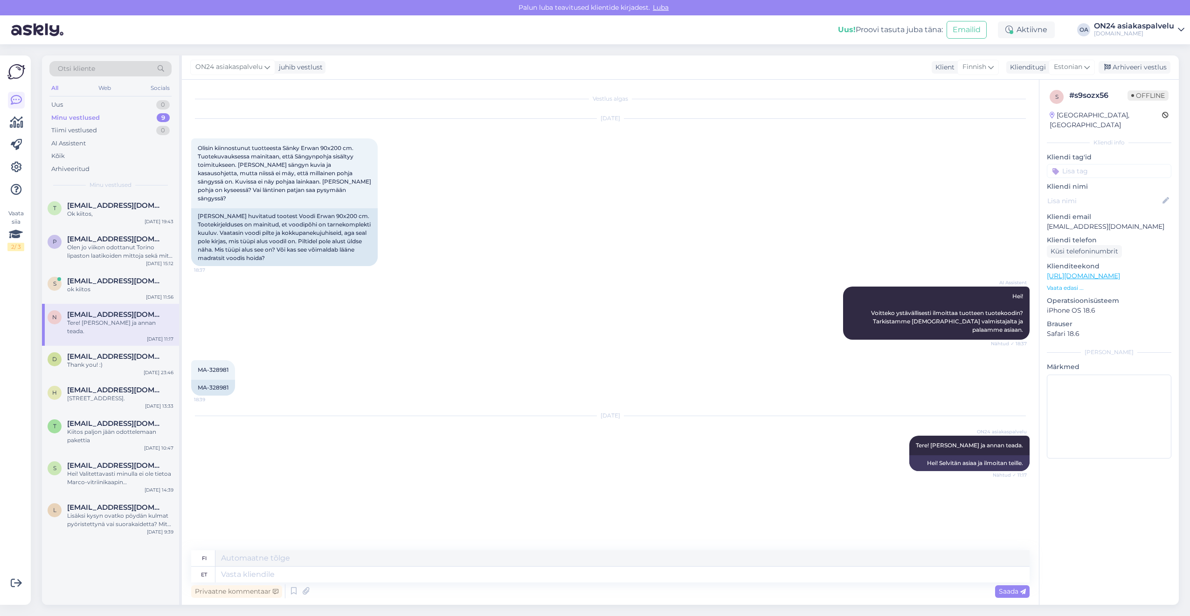
scroll to position [0, 0]
click at [105, 289] on div "ok kiitos" at bounding box center [120, 289] width 106 height 8
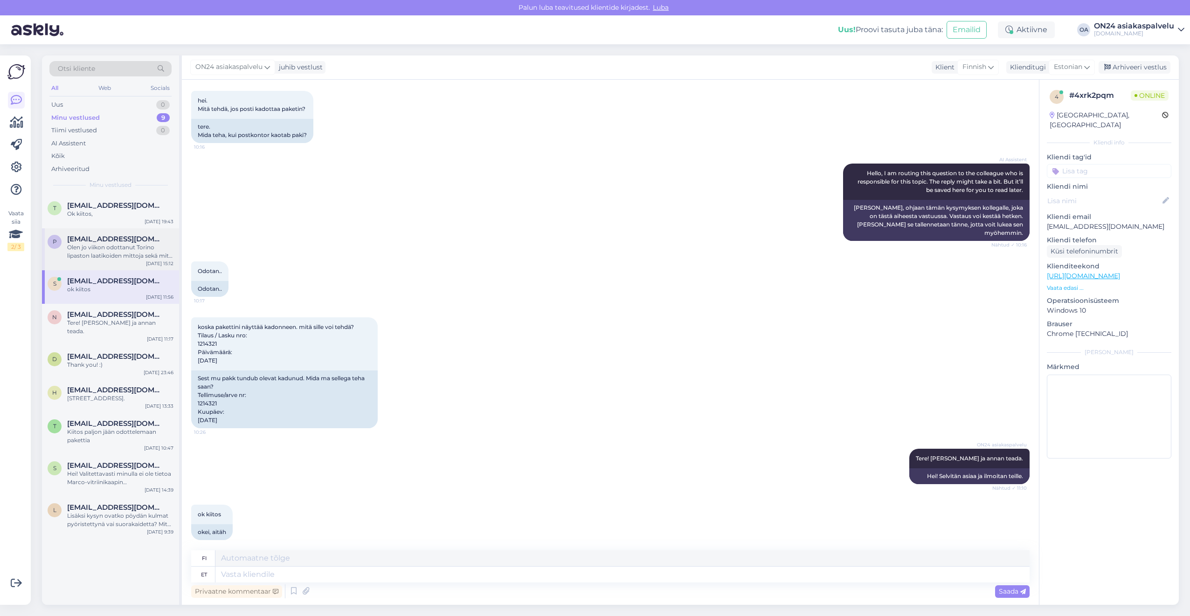
click at [98, 251] on div "Olen jo viikon odottanut Torino lipaston laatikoiden mittoja sekä mitä ABS-Kant…" at bounding box center [120, 251] width 106 height 17
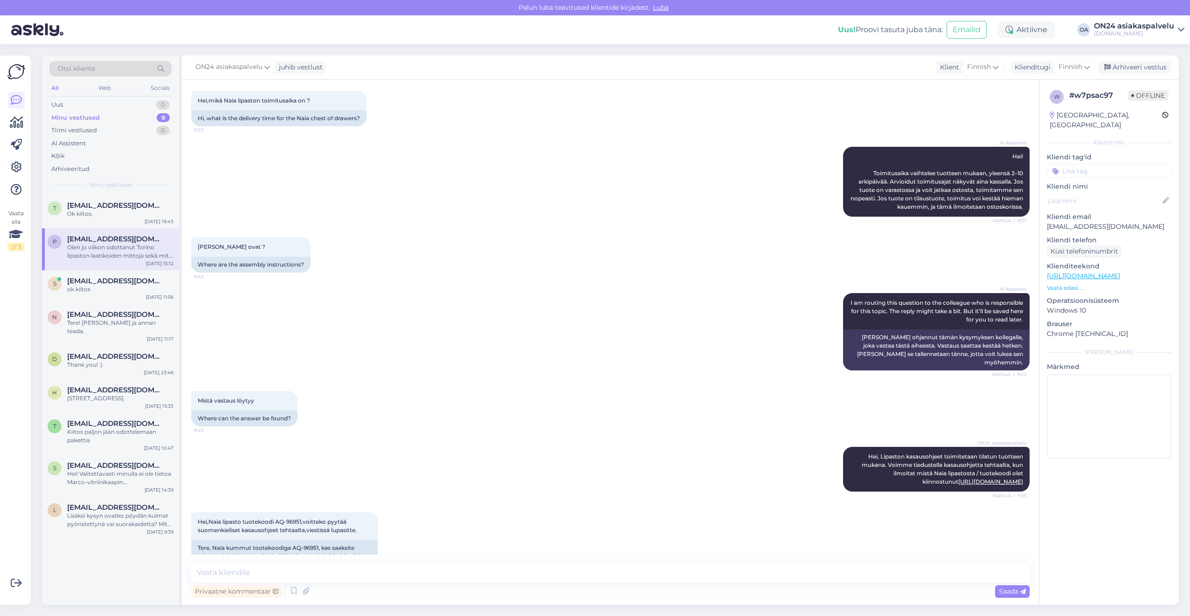
scroll to position [2474, 0]
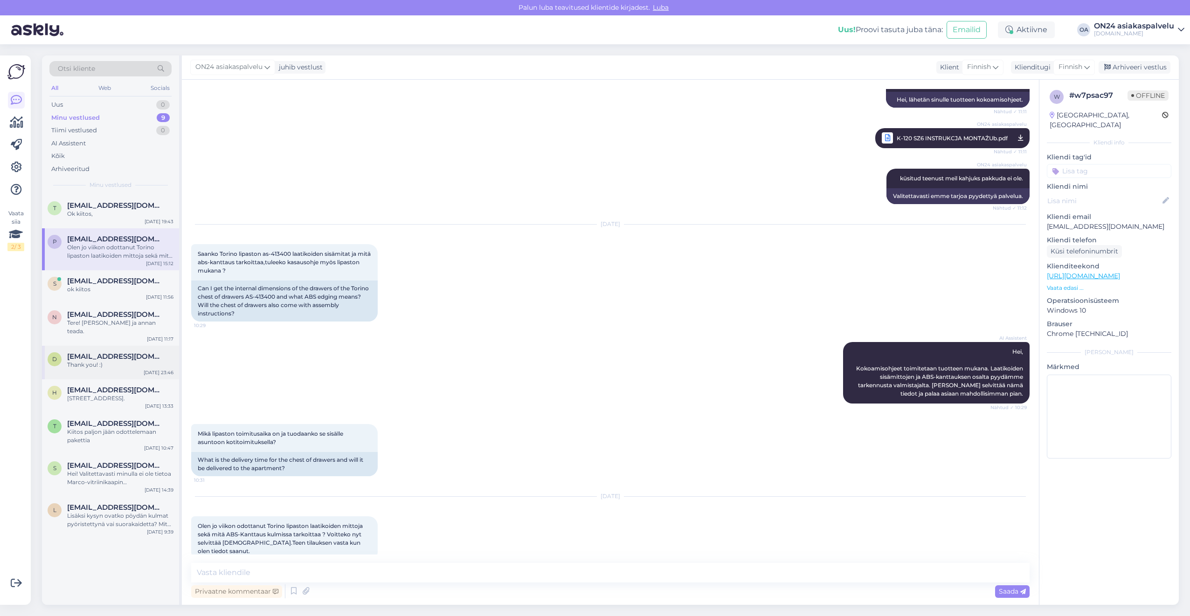
click at [93, 361] on div "d [EMAIL_ADDRESS][DOMAIN_NAME] Thank you! :) [DATE] 23:46" at bounding box center [110, 363] width 137 height 34
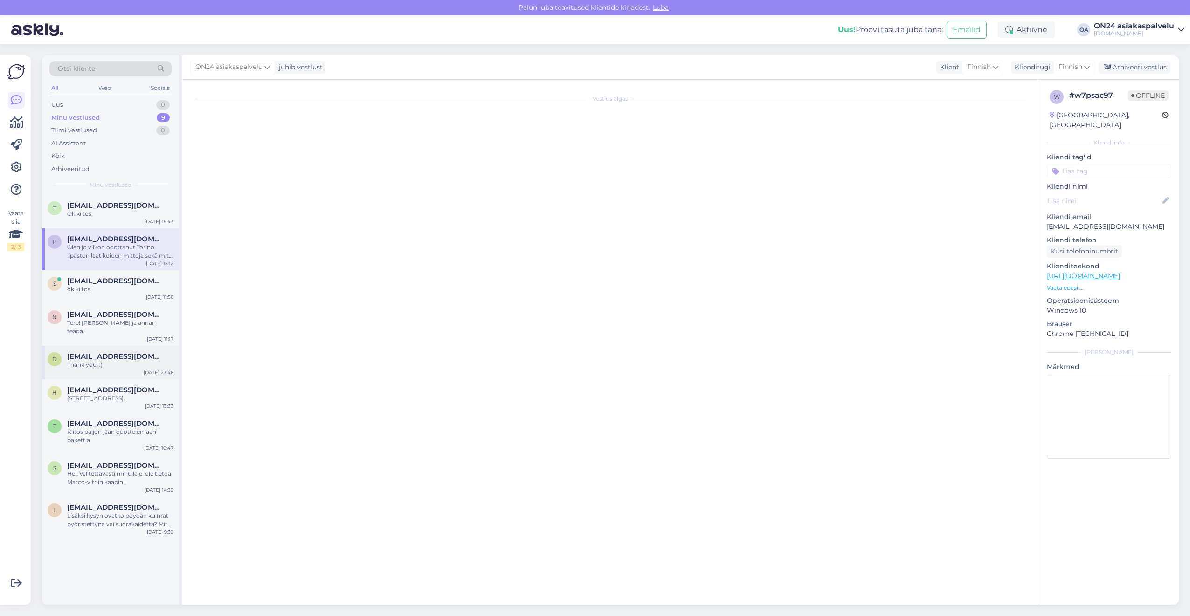
scroll to position [144, 0]
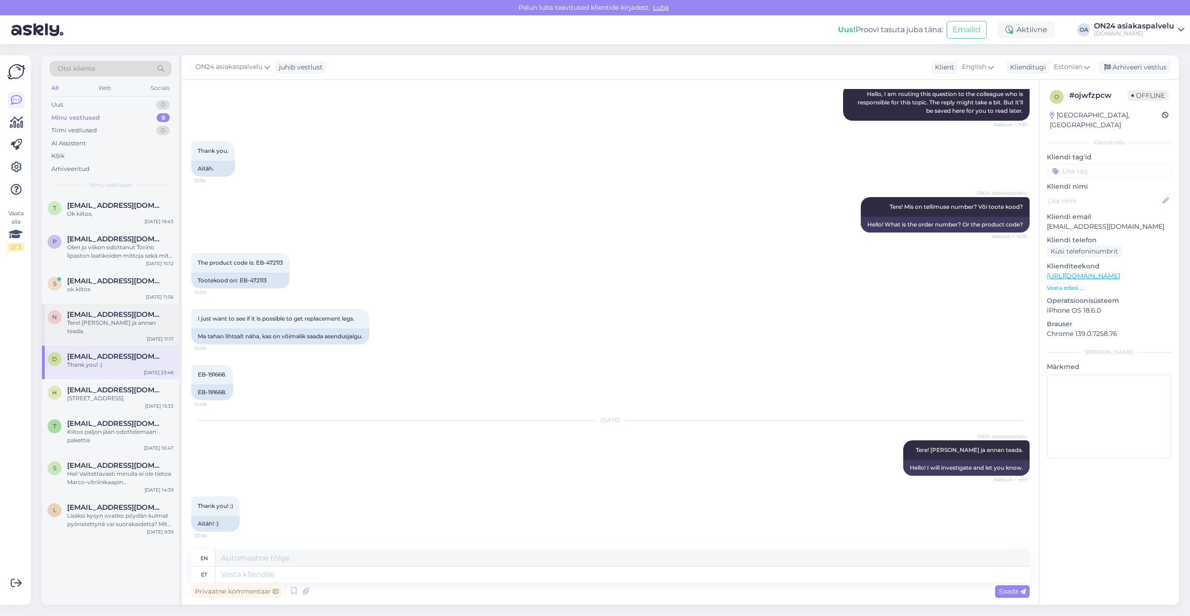
click at [91, 329] on div "n [EMAIL_ADDRESS][DOMAIN_NAME] Tere! [PERSON_NAME] ja annan teada. [DATE] 11:17" at bounding box center [110, 325] width 137 height 42
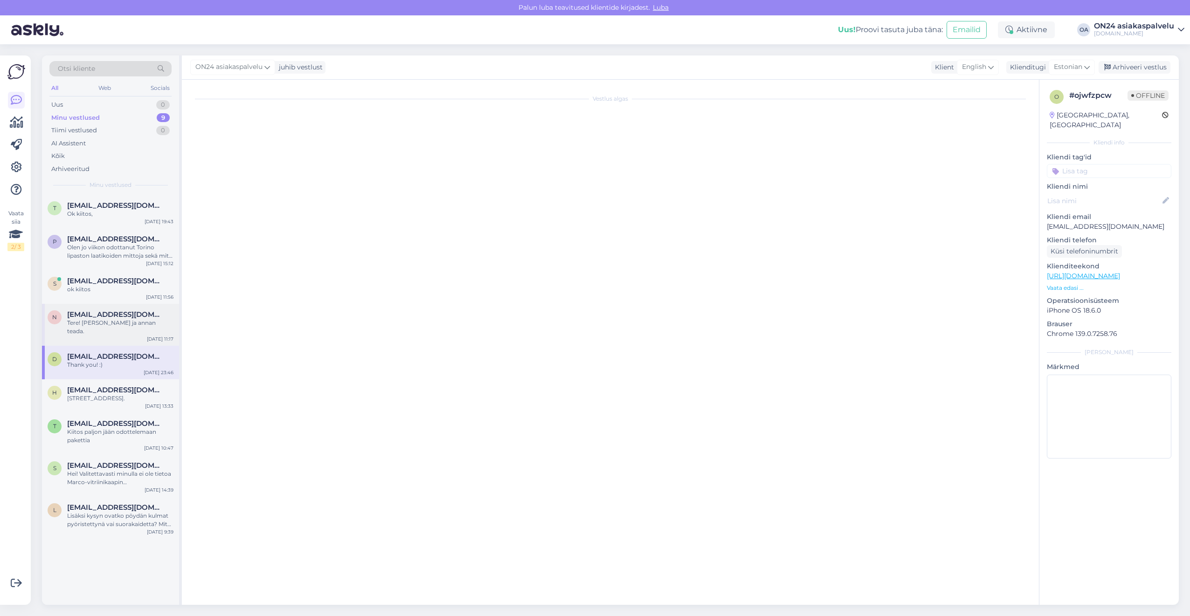
scroll to position [0, 0]
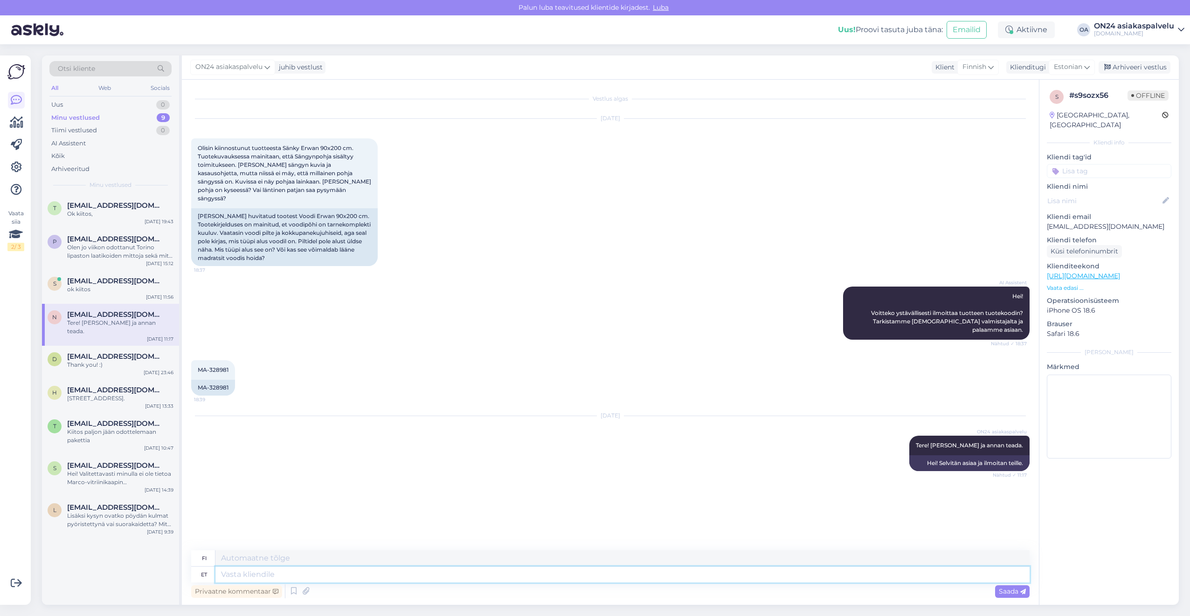
click at [249, 576] on textarea at bounding box center [622, 575] width 814 height 16
type textarea "Täname k"
type textarea "Kiitos"
type textarea "Täname kirja ee"
type textarea "Kiitoskirje"
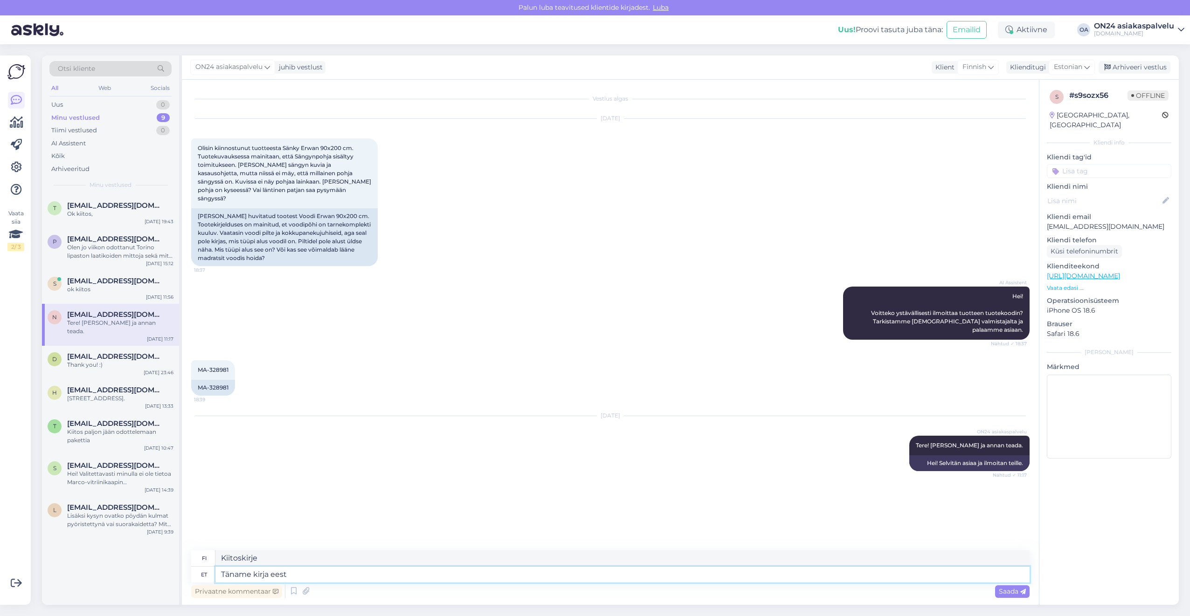
type textarea "Täname kirja eest!"
type textarea "Kiitos kirjeestä."
type textarea "Täname kirja eest!"
type textarea "Kiitos kirjeestä!"
type textarea "Täname kirja eest! Toode on"
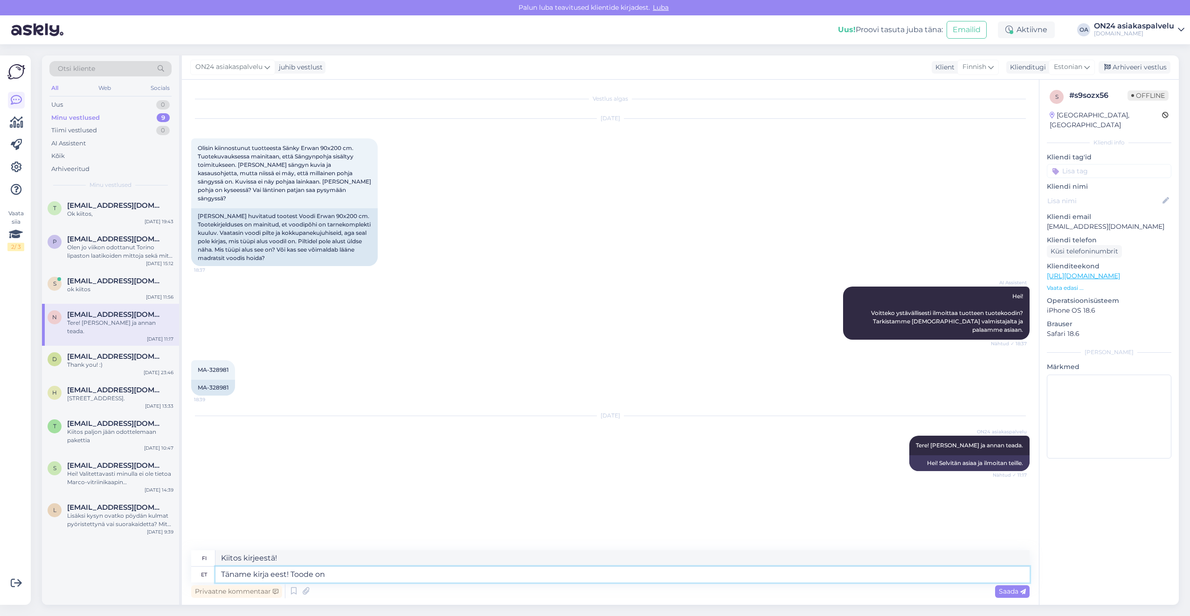
type textarea "Kiitos kirjeestäsi! Tuote"
type textarea "Täname kirja eest! Toode on saa"
type textarea "Kiitos kirjeestäsi! Tuote on"
type textarea "Täname kirja eest! Toode on saadaval al"
type textarea "Kiitos kirjeestäsi! Tuote on saatavilla."
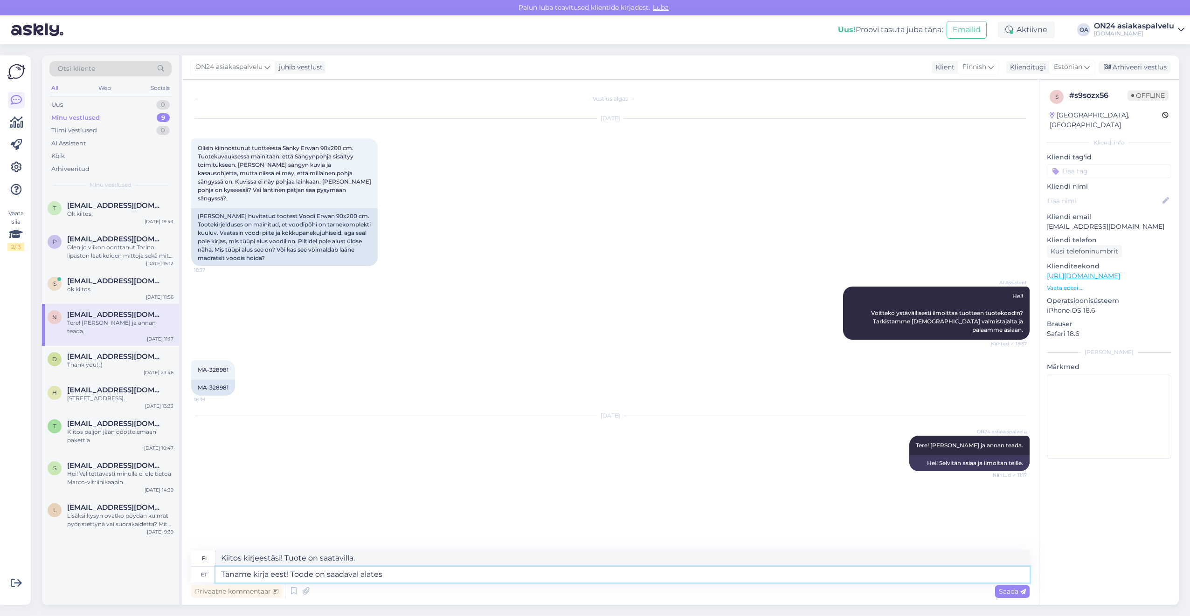
type textarea "Täname kirja eest! Toode on saadaval alates"
type textarea "Kiitos kirjeestäsi! Tuote on saatavilla osoitteesta"
type textarea "Täname kirja eest! Toode on saadaval alates [DATE]."
type textarea "Kiitos kirjeestäsi! Tuote on saatavilla [DATE]."
type textarea "Täname kirja eest! Toode on saadaval alates [DATE]."
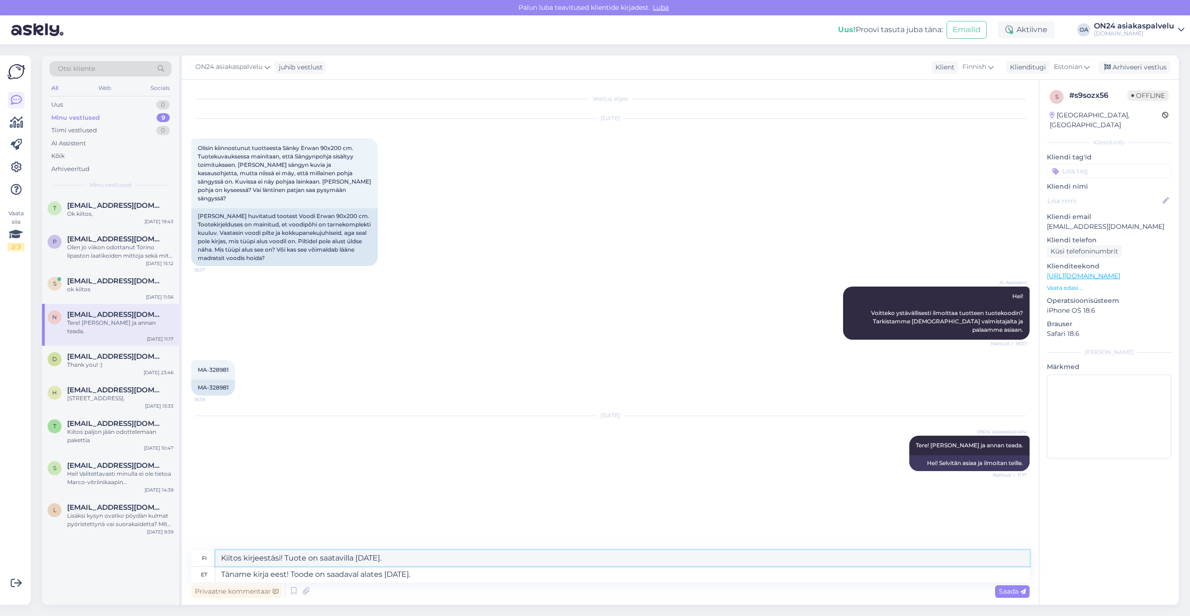
drag, startPoint x: 412, startPoint y: 557, endPoint x: 202, endPoint y: 555, distance: 209.8
click at [202, 555] on div "fi Kiitos kirjeestäsi! Tuote on saatavilla [DATE]." at bounding box center [610, 559] width 838 height 16
